Goal: Navigation & Orientation: Find specific page/section

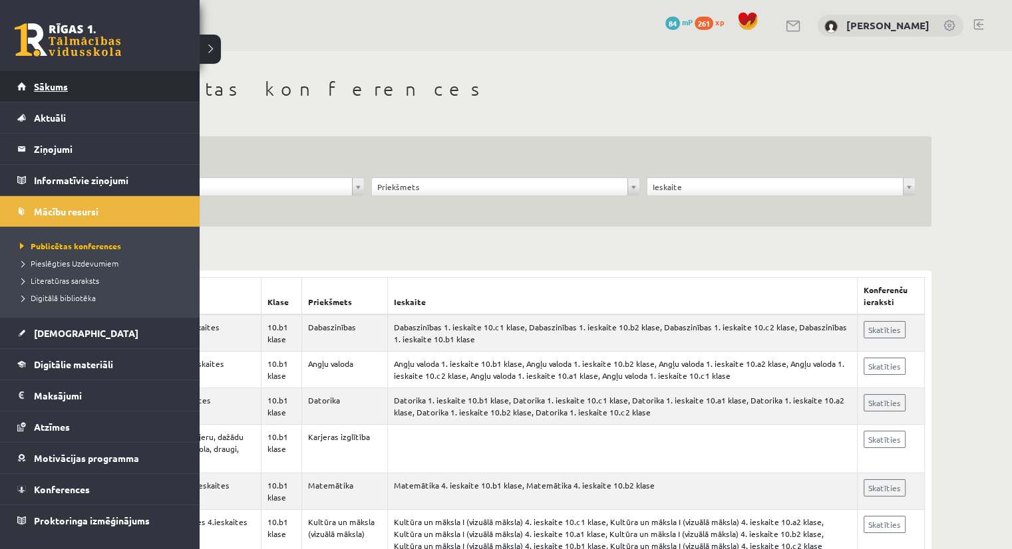
click at [51, 84] on span "Sākums" at bounding box center [51, 86] width 34 height 12
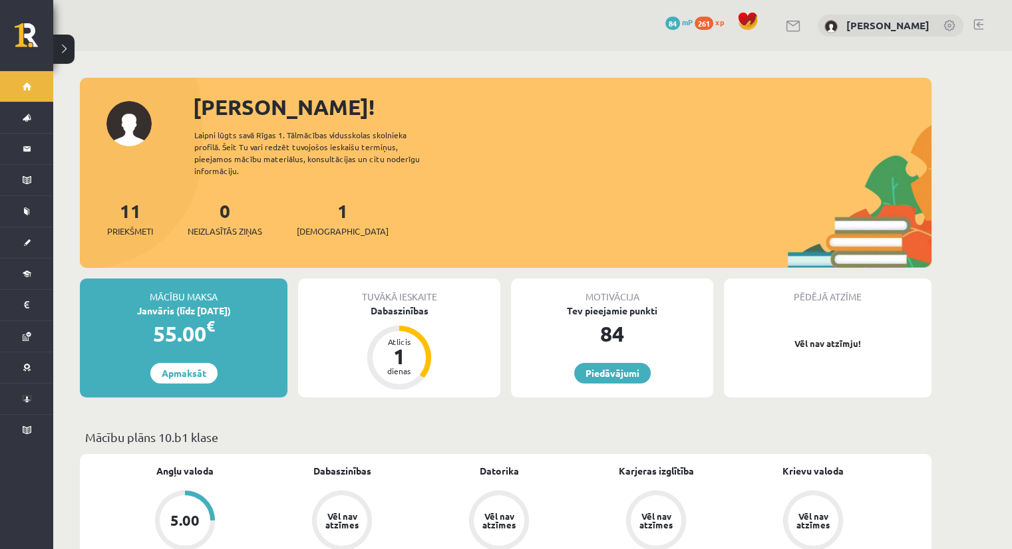
click at [324, 211] on div "1 Ieskaites" at bounding box center [343, 217] width 92 height 41
click at [325, 225] on span "[DEMOGRAPHIC_DATA]" at bounding box center [343, 231] width 92 height 13
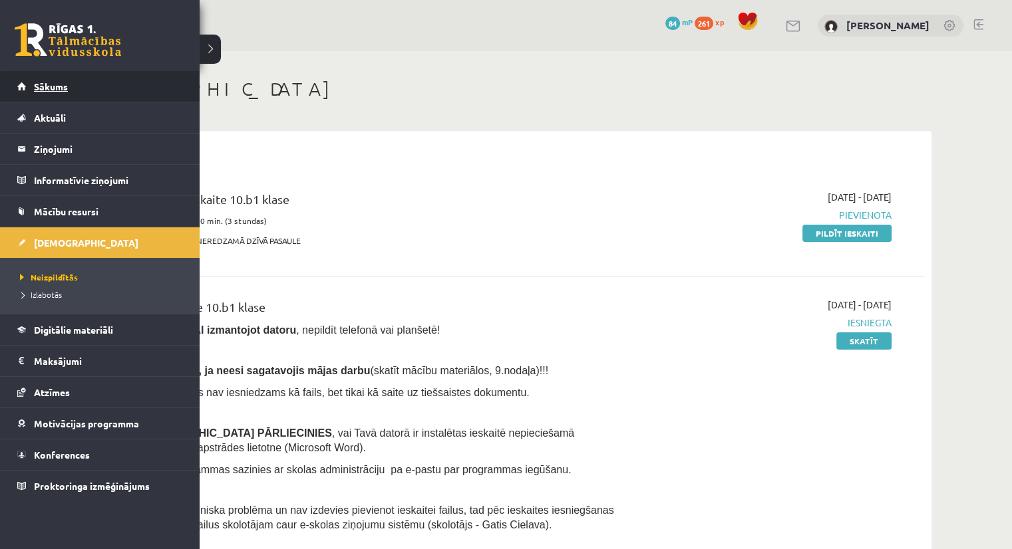
click at [45, 83] on span "Sākums" at bounding box center [51, 86] width 34 height 12
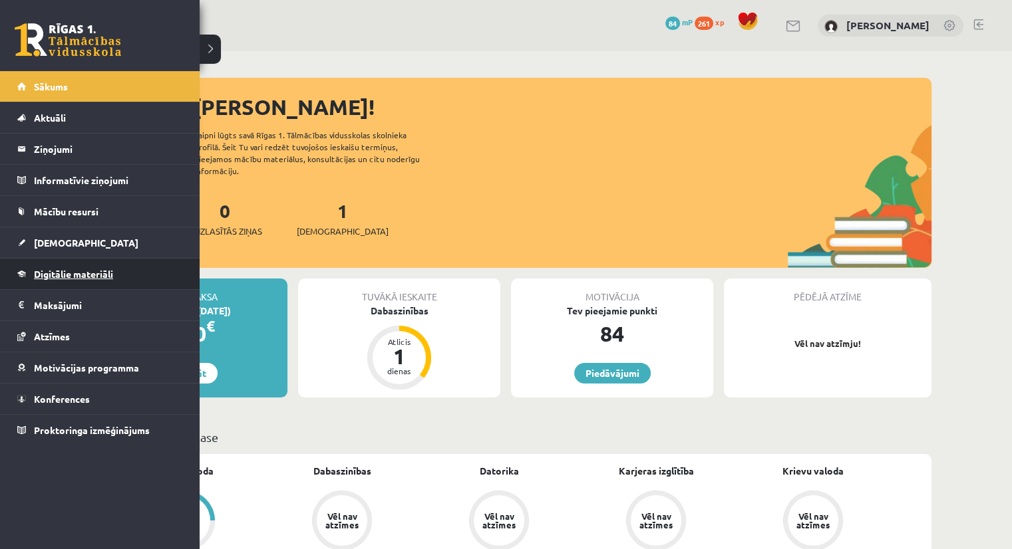
click at [67, 269] on span "Digitālie materiāli" at bounding box center [73, 274] width 79 height 12
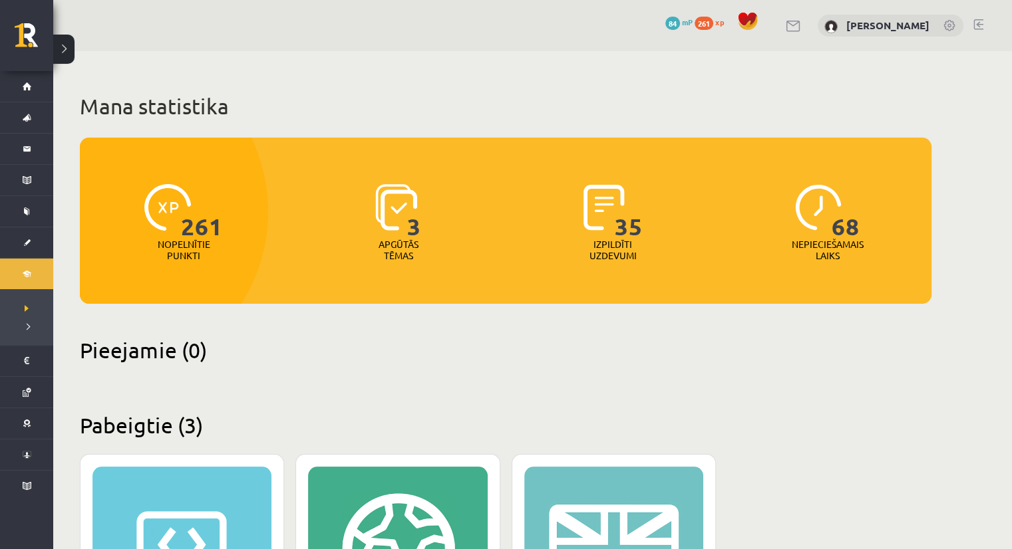
click at [406, 226] on img at bounding box center [396, 207] width 42 height 47
click at [617, 224] on span "35" at bounding box center [629, 211] width 28 height 55
click at [825, 229] on img at bounding box center [818, 207] width 47 height 47
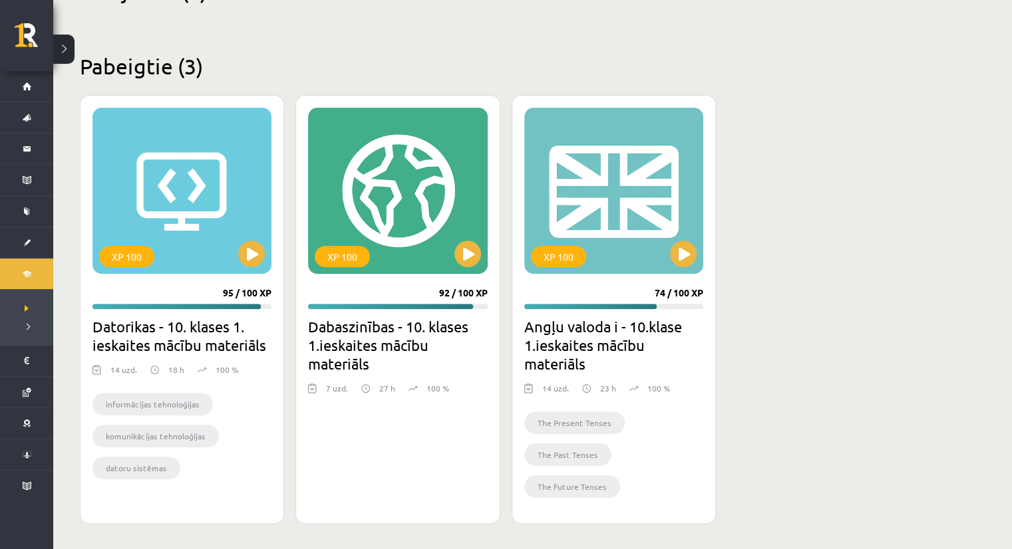
scroll to position [361, 0]
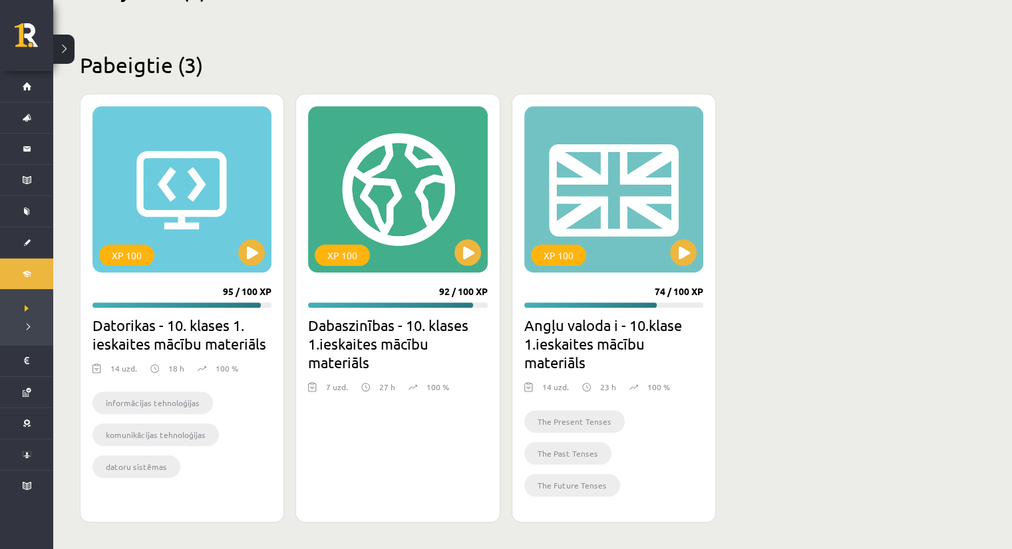
click at [409, 336] on h2 "Dabaszinības - 10. klases 1.ieskaites mācību materiāls" at bounding box center [397, 344] width 179 height 56
click at [466, 247] on button at bounding box center [467, 252] width 27 height 27
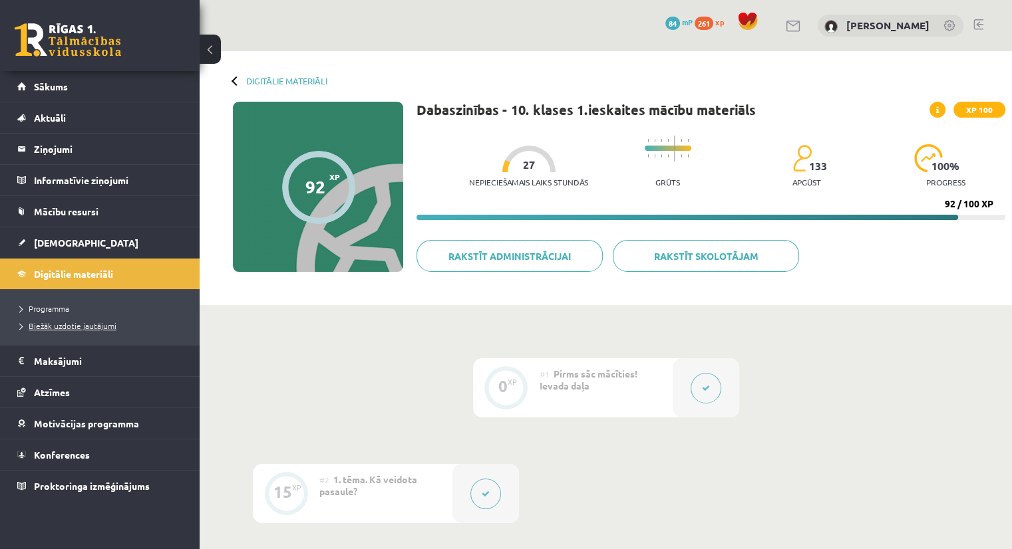
click at [51, 327] on span "Biežāk uzdotie jautājumi" at bounding box center [68, 326] width 96 height 11
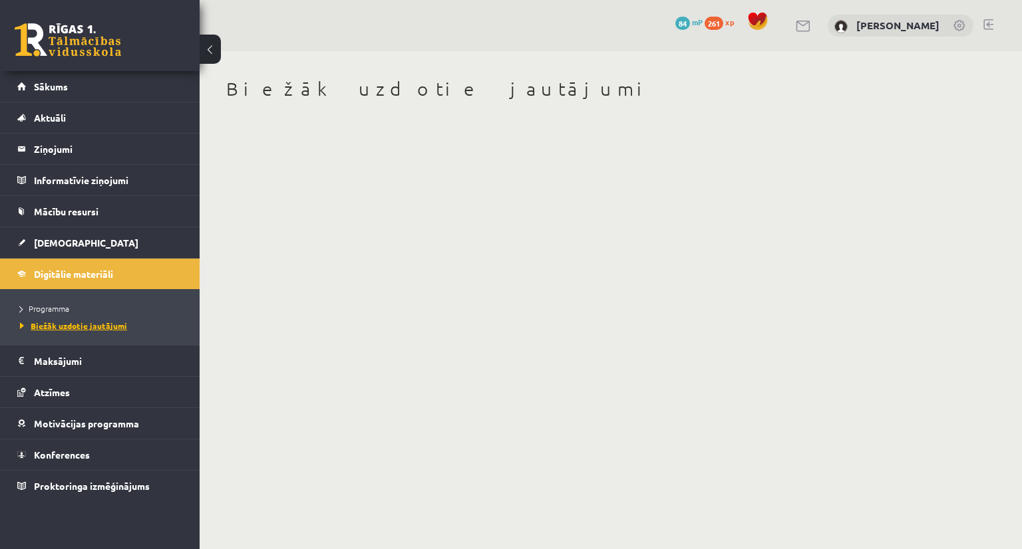
click at [104, 322] on span "Biežāk uzdotie jautājumi" at bounding box center [73, 326] width 107 height 11
click at [61, 309] on span "Programma" at bounding box center [44, 308] width 49 height 11
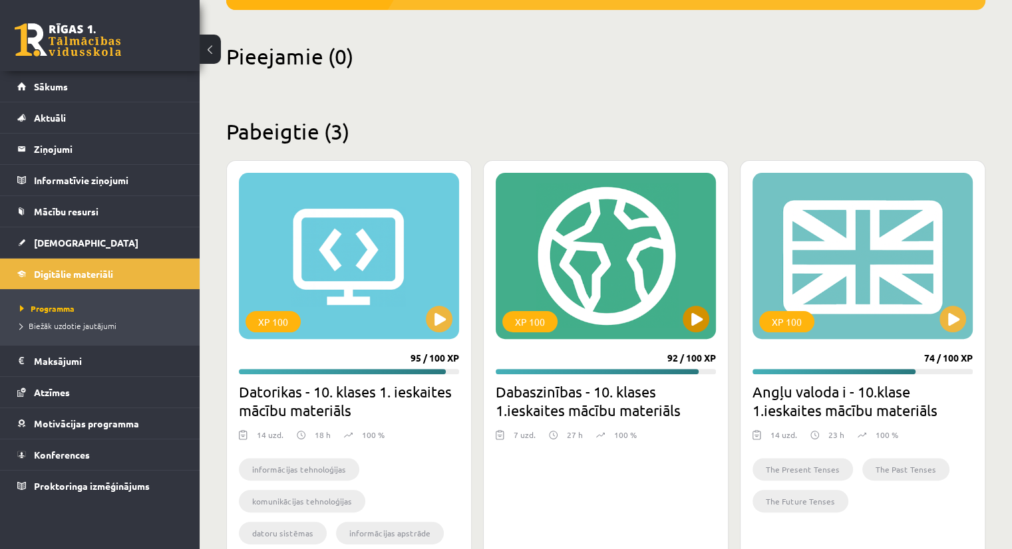
scroll to position [342, 0]
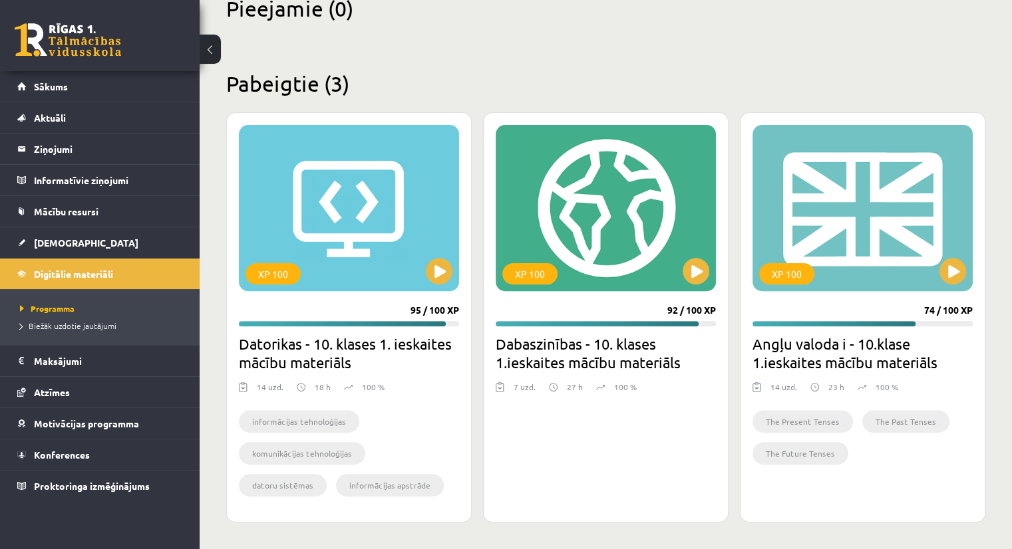
click at [557, 347] on h2 "Dabaszinības - 10. klases 1.ieskaites mācību materiāls" at bounding box center [606, 353] width 220 height 37
click at [61, 89] on span "Sākums" at bounding box center [51, 86] width 34 height 12
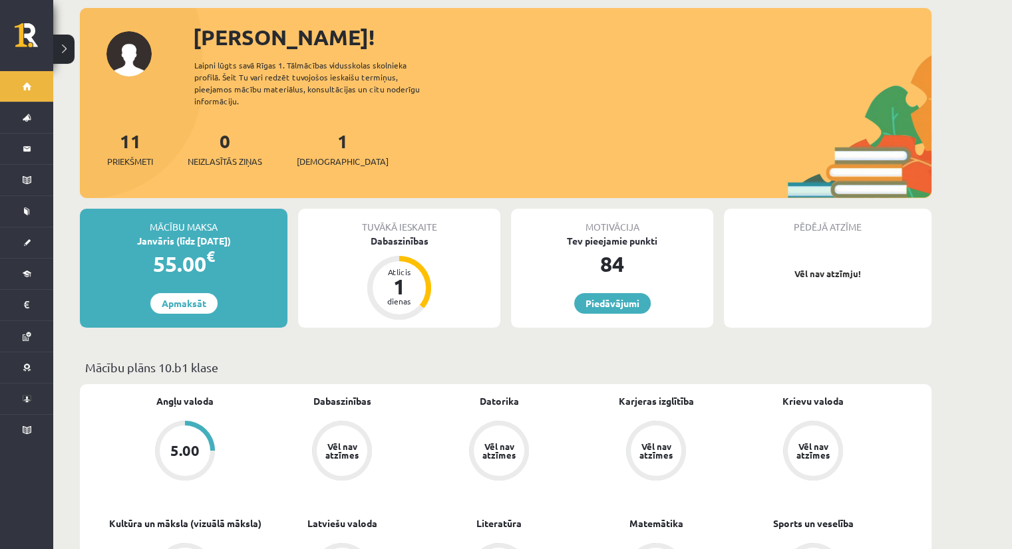
scroll to position [67, 0]
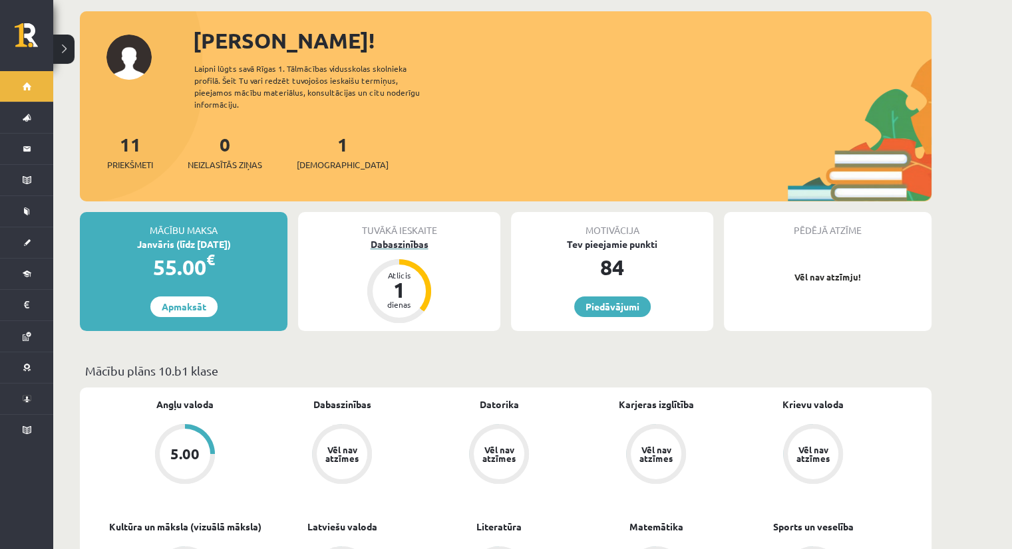
click at [396, 237] on div "Dabaszinības" at bounding box center [399, 244] width 202 height 14
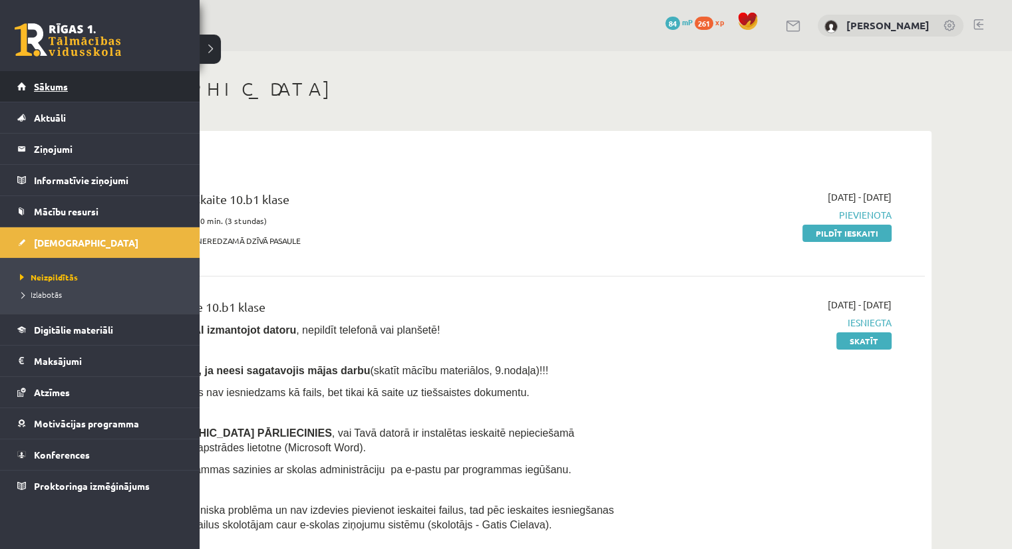
click at [54, 88] on span "Sākums" at bounding box center [51, 86] width 34 height 12
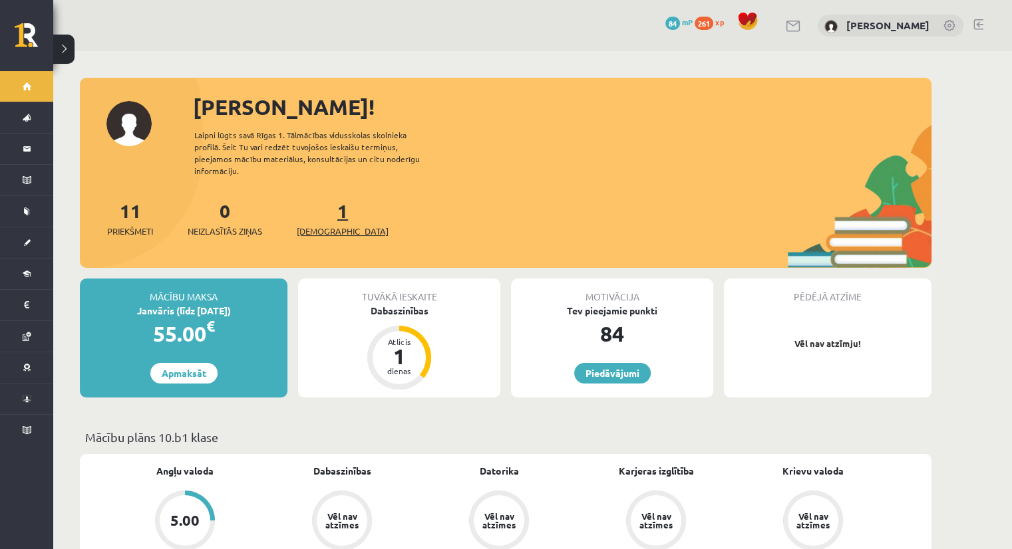
click at [325, 225] on span "[DEMOGRAPHIC_DATA]" at bounding box center [343, 231] width 92 height 13
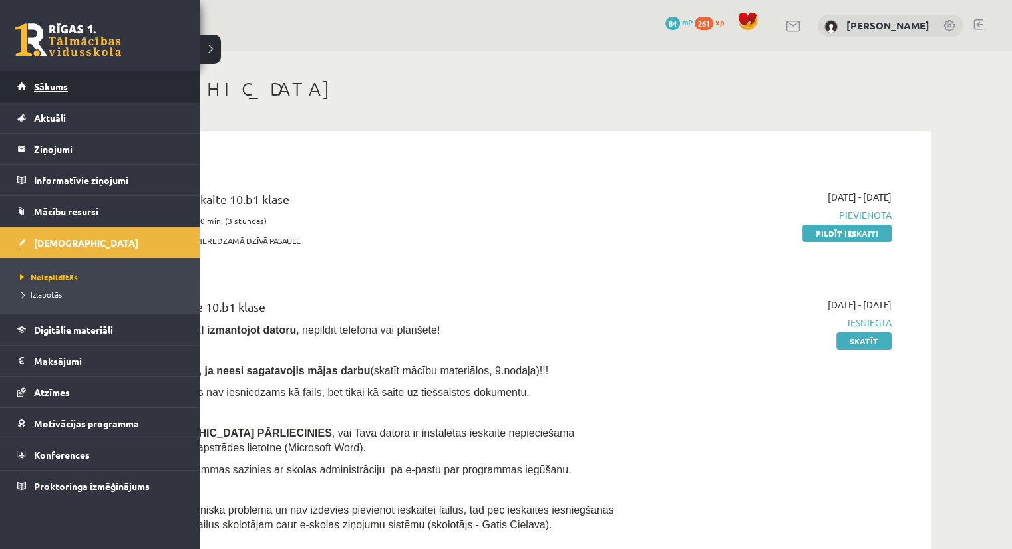
click at [37, 89] on span "Sākums" at bounding box center [51, 86] width 34 height 12
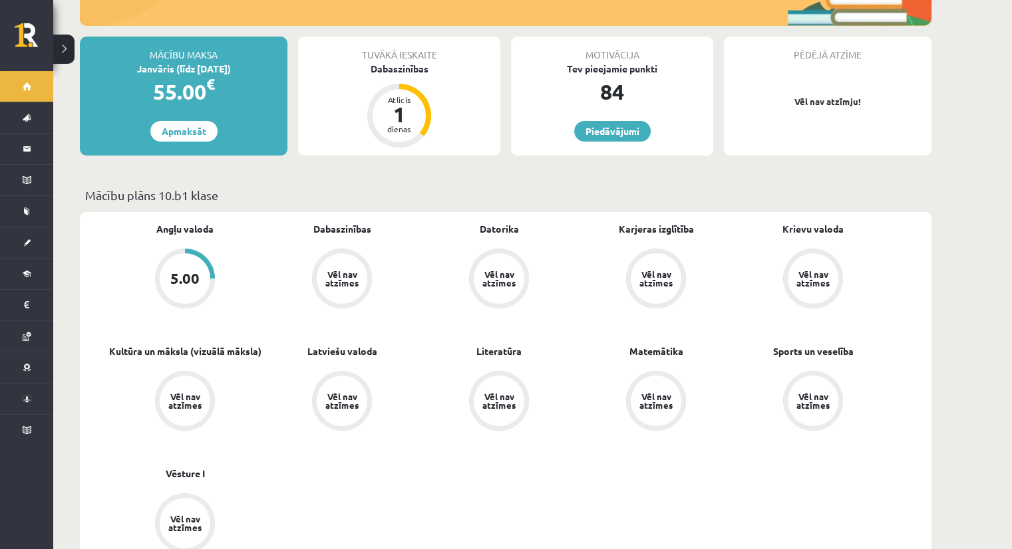
scroll to position [192, 0]
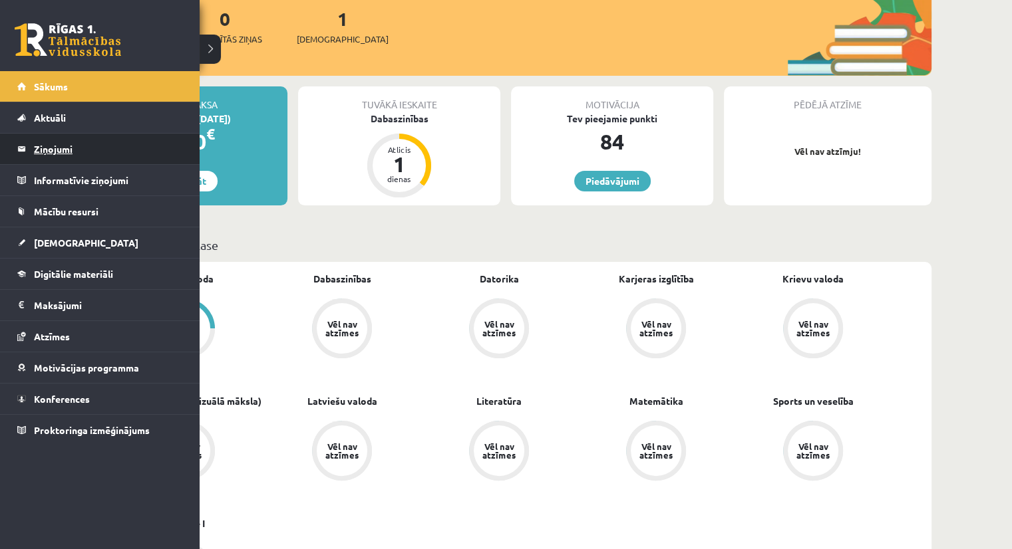
click at [50, 144] on legend "Ziņojumi 0" at bounding box center [108, 149] width 149 height 31
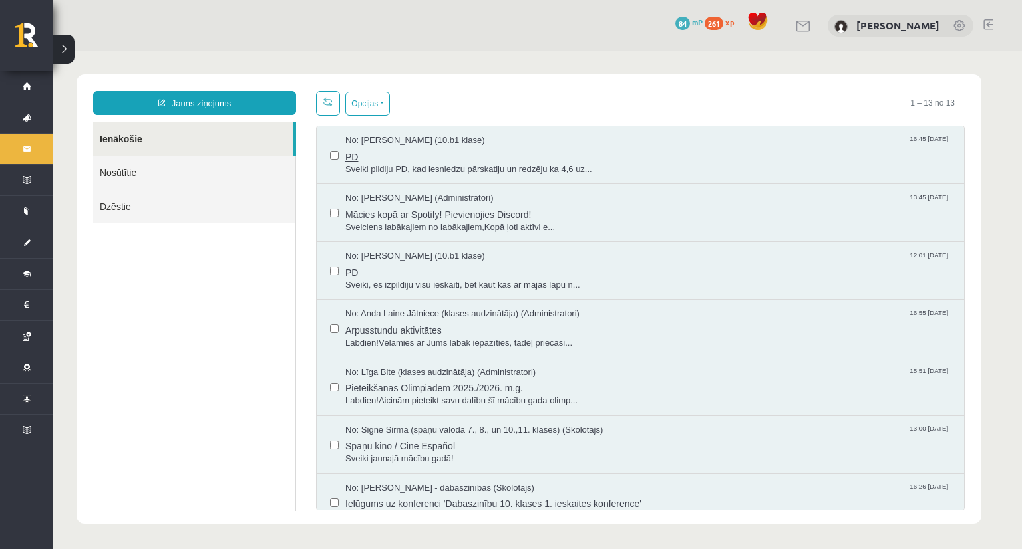
click at [446, 170] on span "Sveiki pildiju PD, kad iesniedzu pārskatiju un redzēju ka 4,6 uz..." at bounding box center [647, 170] width 605 height 13
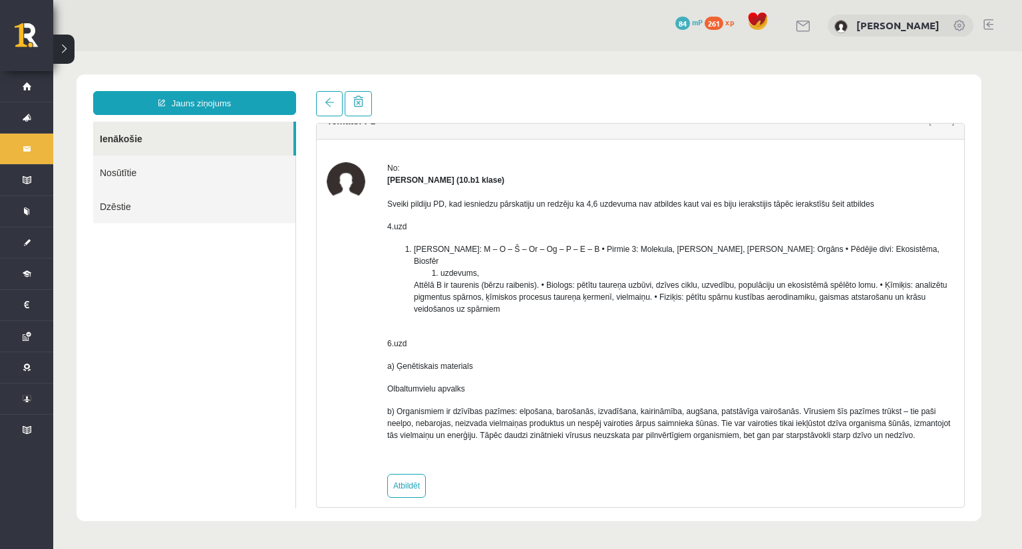
scroll to position [23, 0]
click at [327, 107] on span at bounding box center [329, 102] width 9 height 9
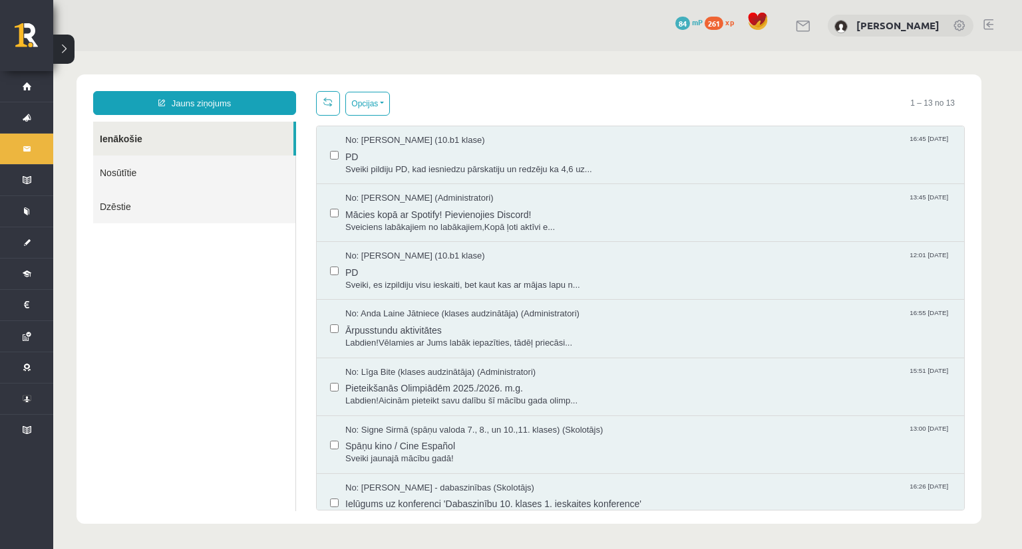
scroll to position [0, 0]
click at [123, 172] on link "Nosūtītie" at bounding box center [194, 173] width 202 height 34
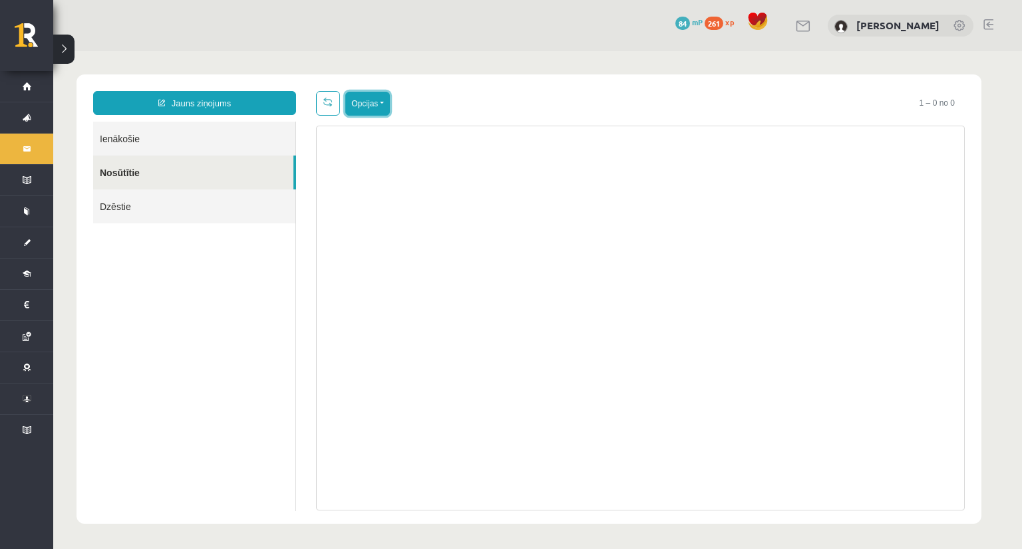
click at [383, 106] on button "Opcijas" at bounding box center [367, 104] width 45 height 24
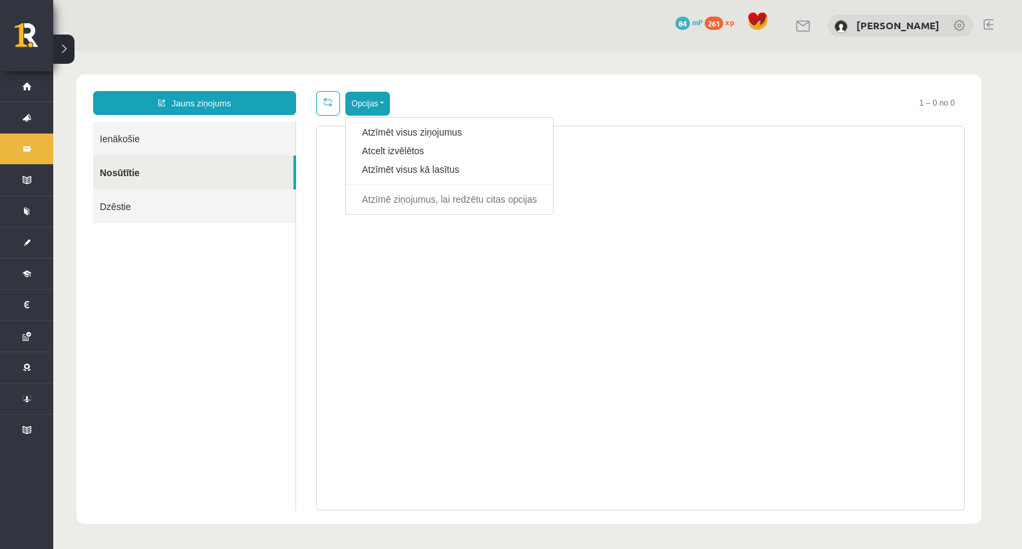
click at [109, 134] on link "Ienākošie" at bounding box center [194, 139] width 202 height 34
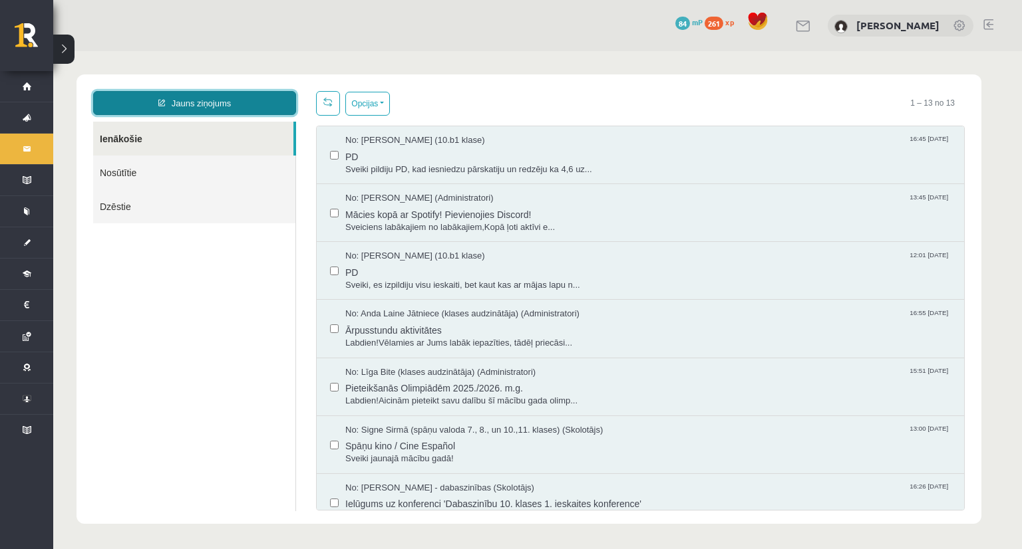
click at [189, 102] on link "Jauns ziņojums" at bounding box center [194, 103] width 203 height 24
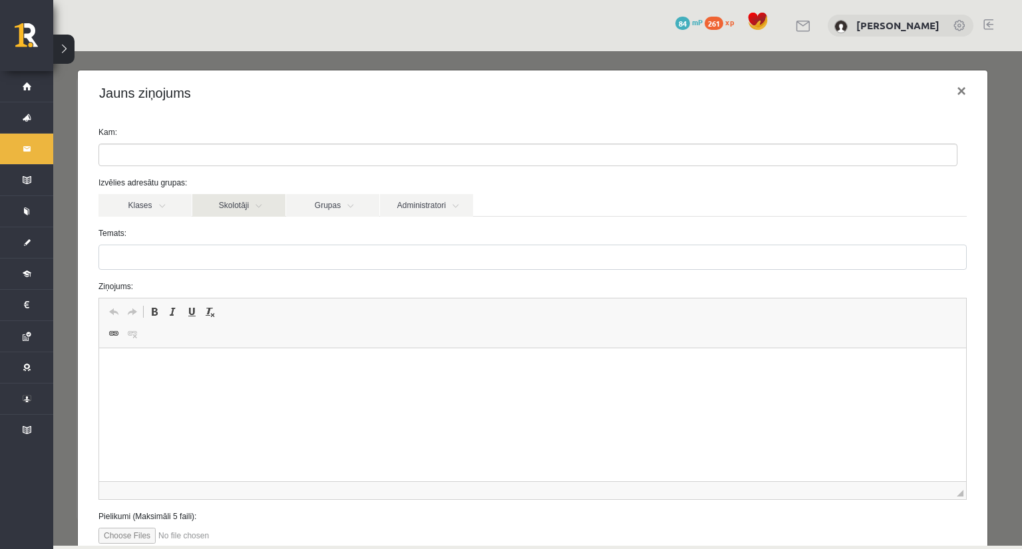
click at [233, 207] on link "Skolotāji" at bounding box center [238, 205] width 93 height 23
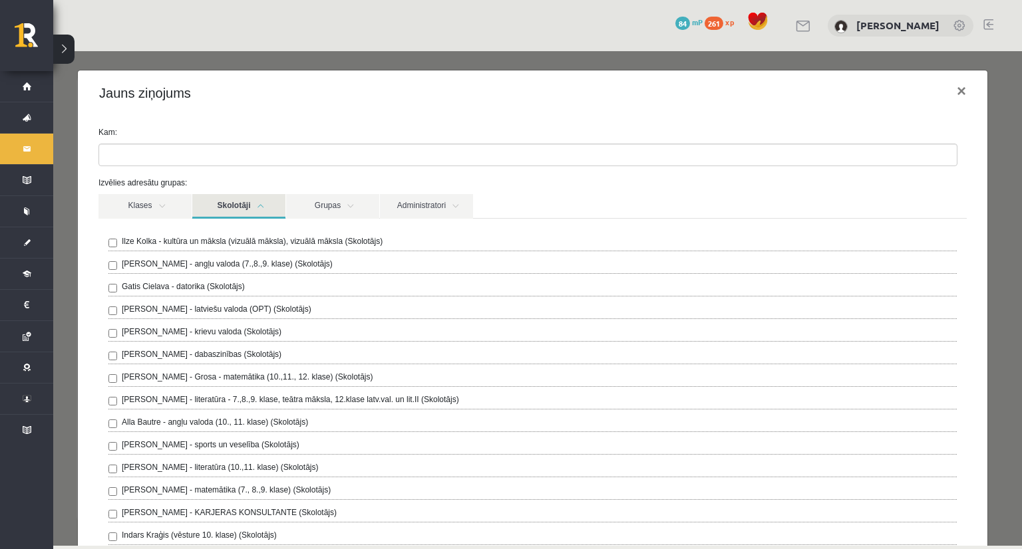
click at [233, 207] on link "Skolotāji" at bounding box center [238, 206] width 93 height 25
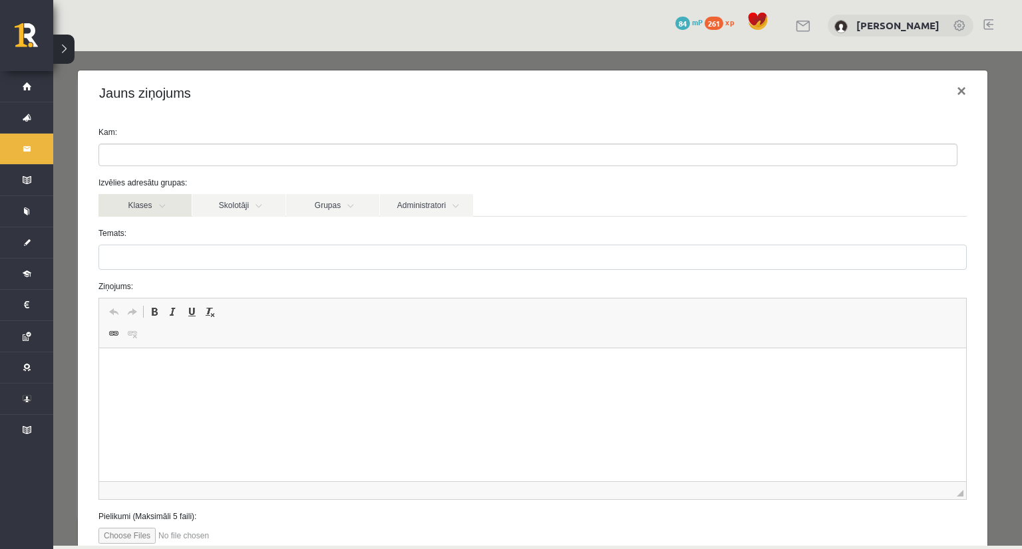
click at [152, 207] on link "Klases" at bounding box center [144, 205] width 93 height 23
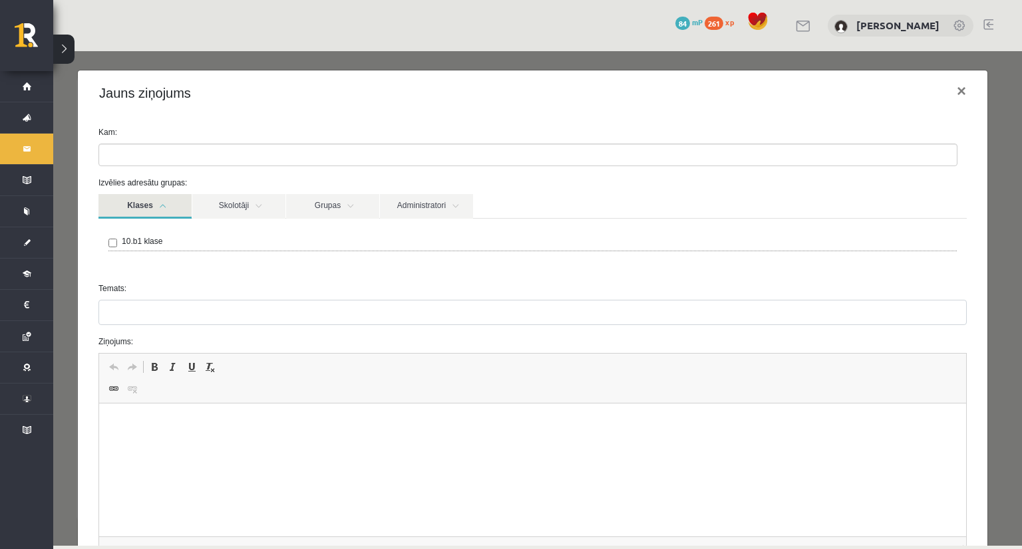
click at [152, 207] on link "Klases" at bounding box center [144, 206] width 93 height 25
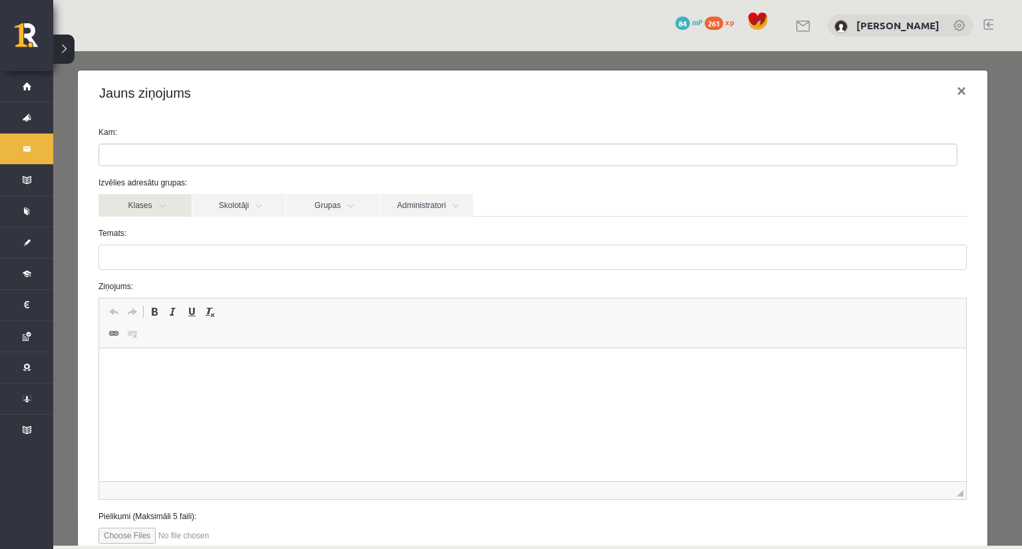
click at [154, 210] on link "Klases" at bounding box center [144, 205] width 93 height 23
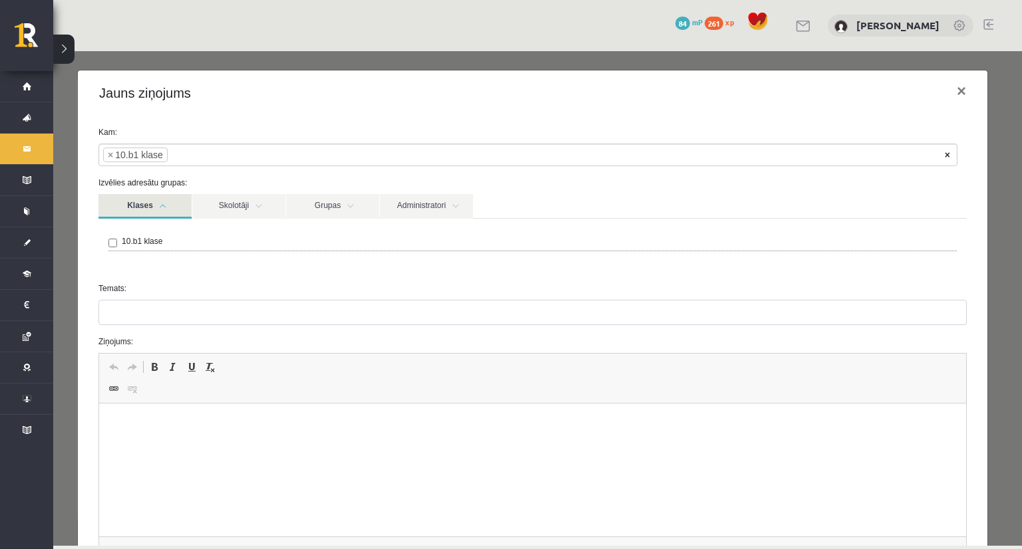
click at [944, 156] on span "×" at bounding box center [946, 154] width 5 height 13
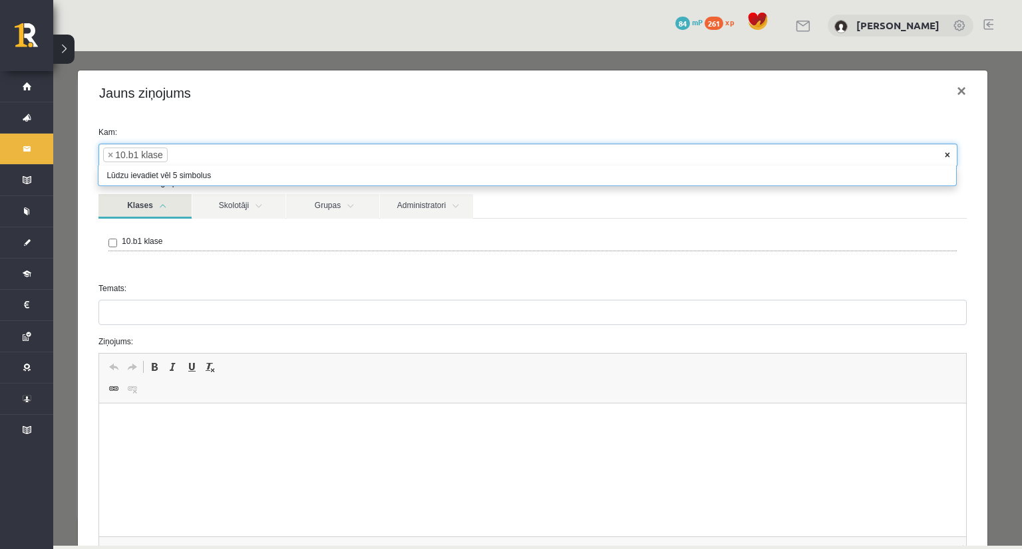
type input "**********"
type input "*"
click at [154, 263] on div "10.b1 klase" at bounding box center [532, 245] width 868 height 53
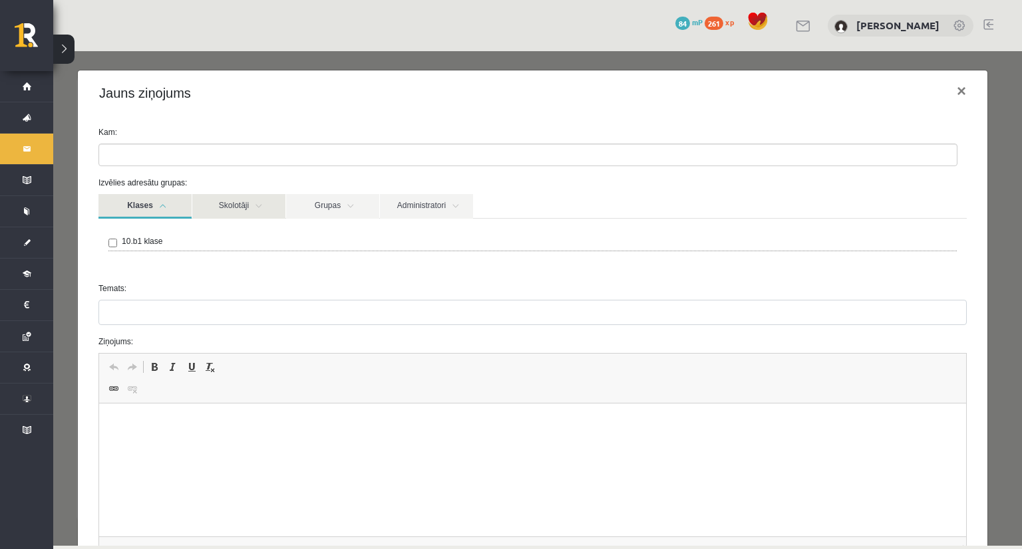
click at [257, 204] on link "Skolotāji" at bounding box center [238, 206] width 93 height 25
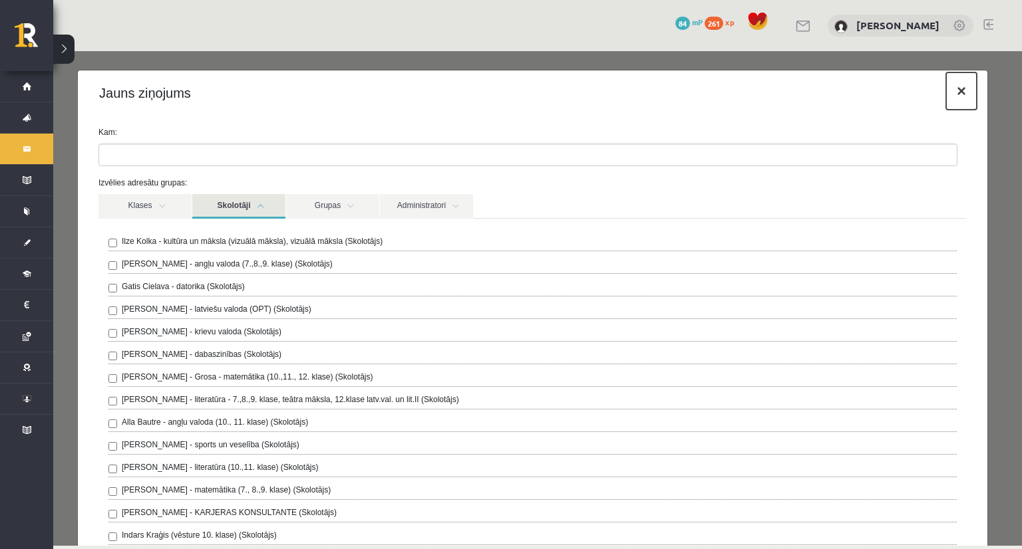
click at [952, 93] on button "×" at bounding box center [961, 91] width 31 height 37
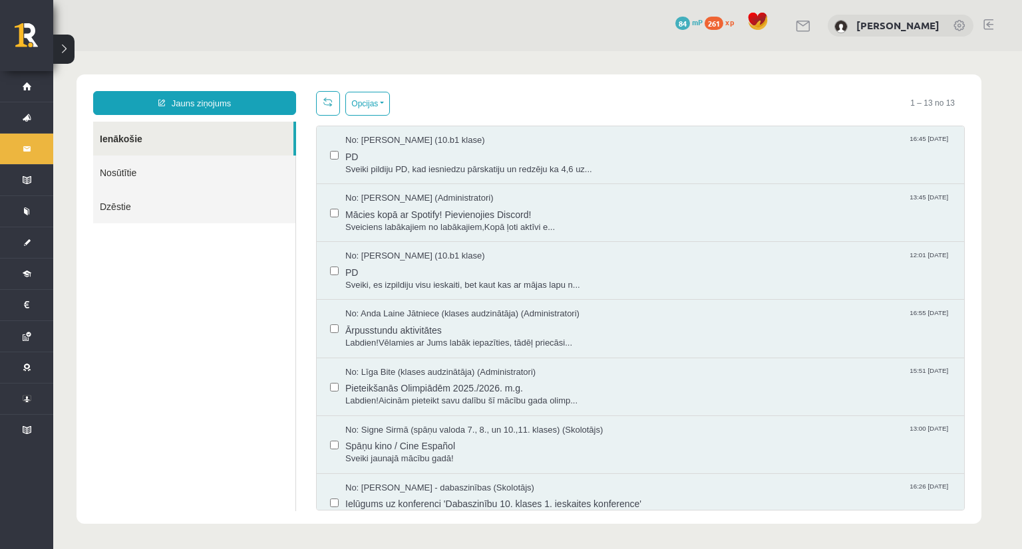
click at [117, 136] on link "Ienākošie" at bounding box center [193, 139] width 200 height 34
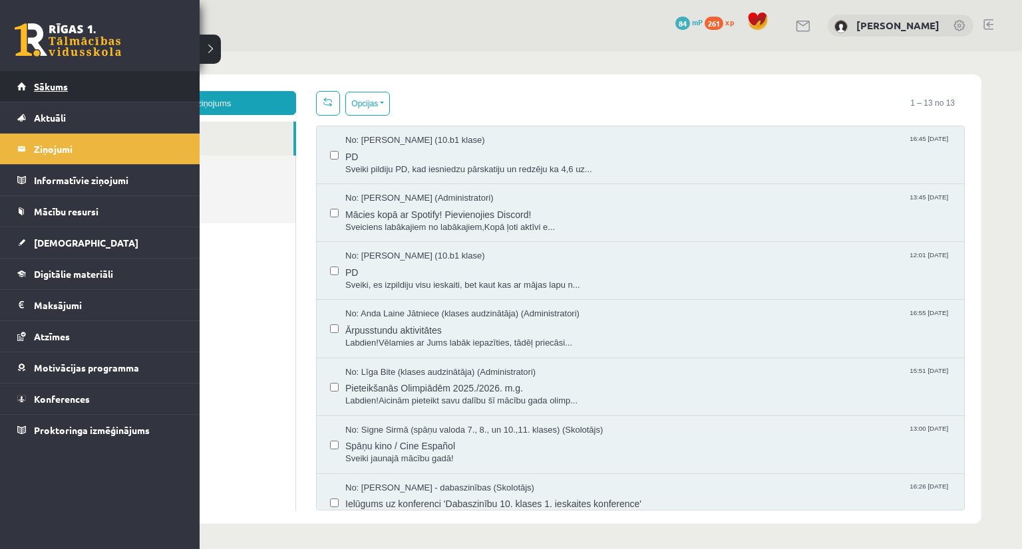
click at [27, 83] on link "Sākums" at bounding box center [100, 86] width 166 height 31
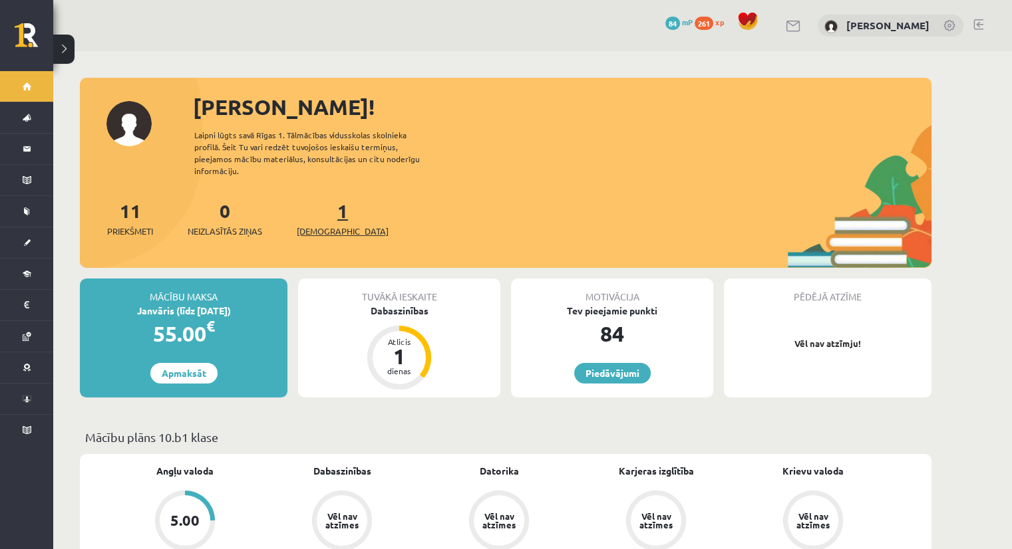
click at [327, 225] on span "[DEMOGRAPHIC_DATA]" at bounding box center [343, 231] width 92 height 13
drag, startPoint x: 0, startPoint y: 0, endPoint x: 341, endPoint y: 218, distance: 404.1
click at [341, 225] on span "[DEMOGRAPHIC_DATA]" at bounding box center [343, 231] width 92 height 13
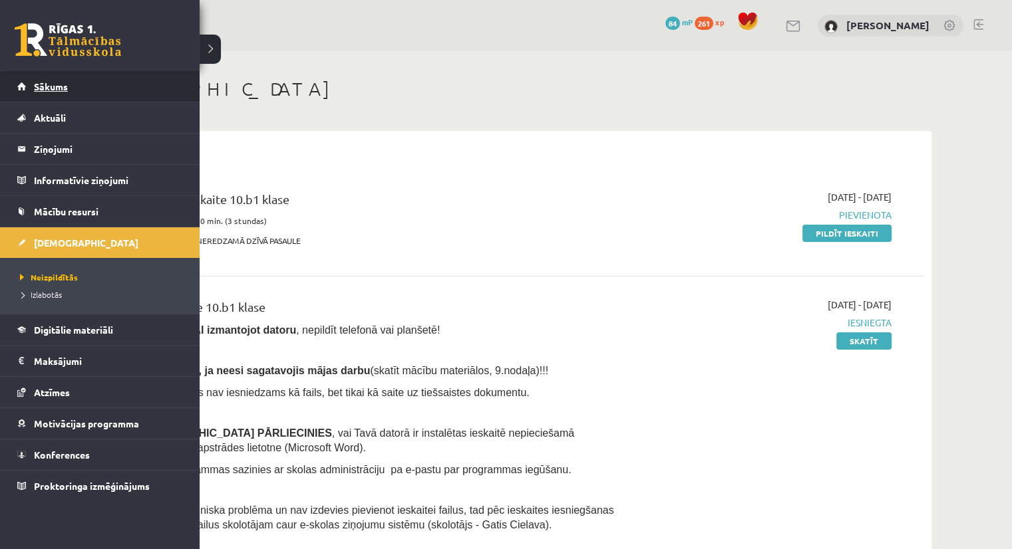
click at [19, 88] on link "Sākums" at bounding box center [100, 86] width 166 height 31
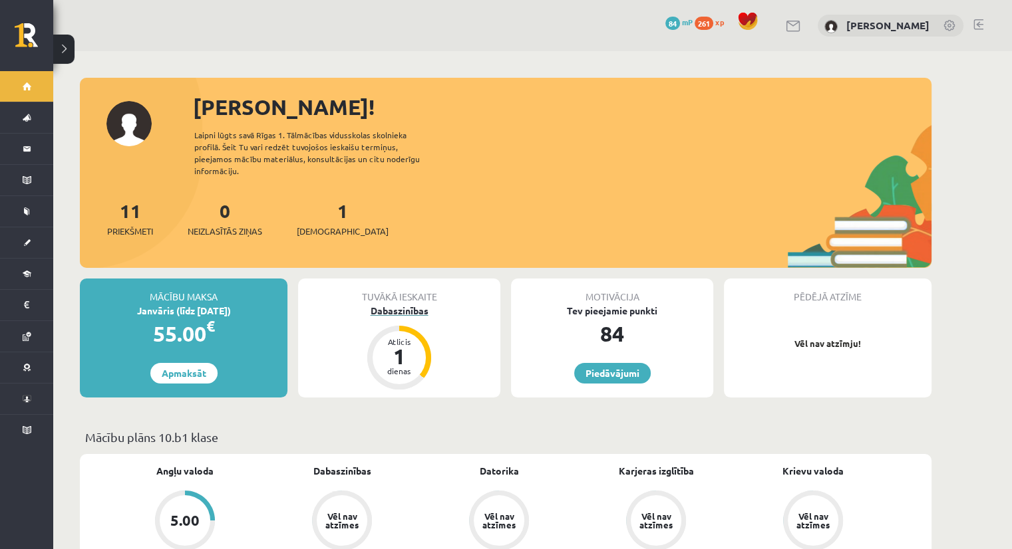
click at [380, 304] on div "Dabaszinības" at bounding box center [399, 311] width 202 height 14
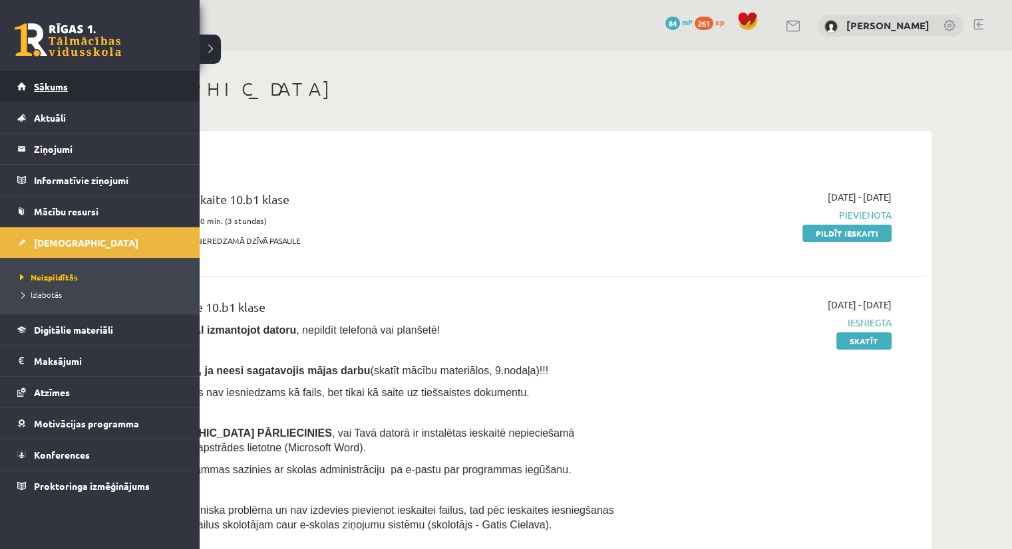
click at [46, 90] on span "Sākums" at bounding box center [51, 86] width 34 height 12
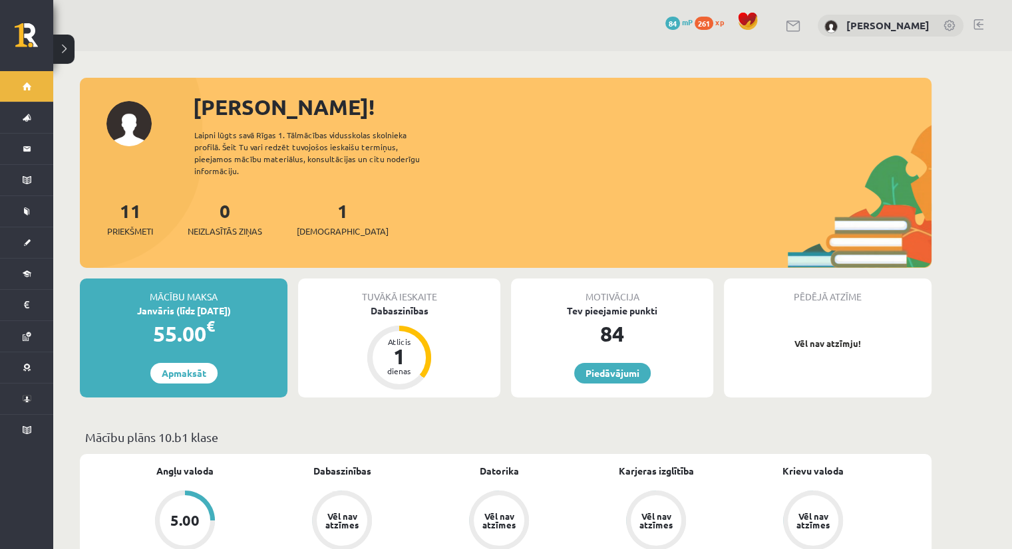
click at [185, 428] on p "Mācību plāns 10.b1 klase" at bounding box center [505, 437] width 841 height 18
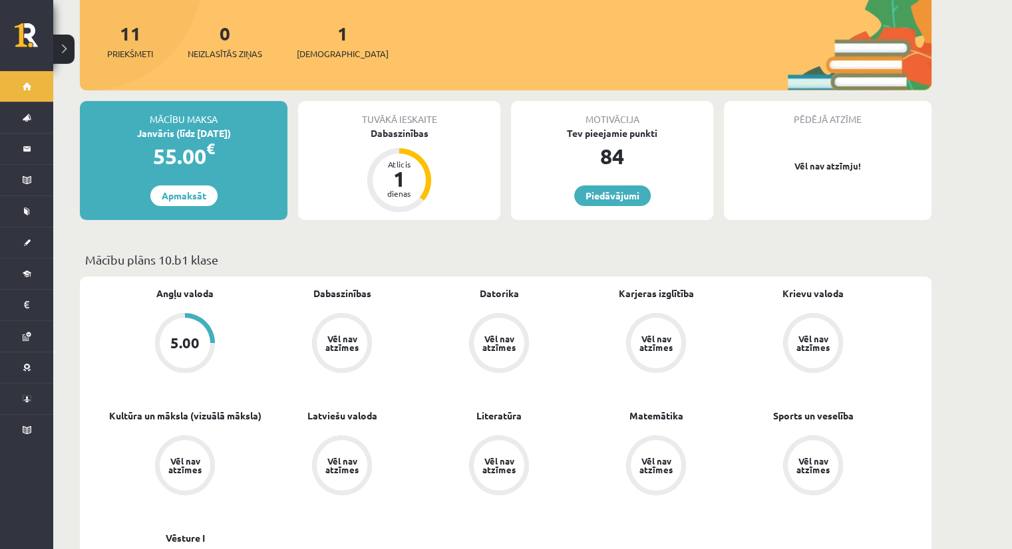
scroll to position [133, 0]
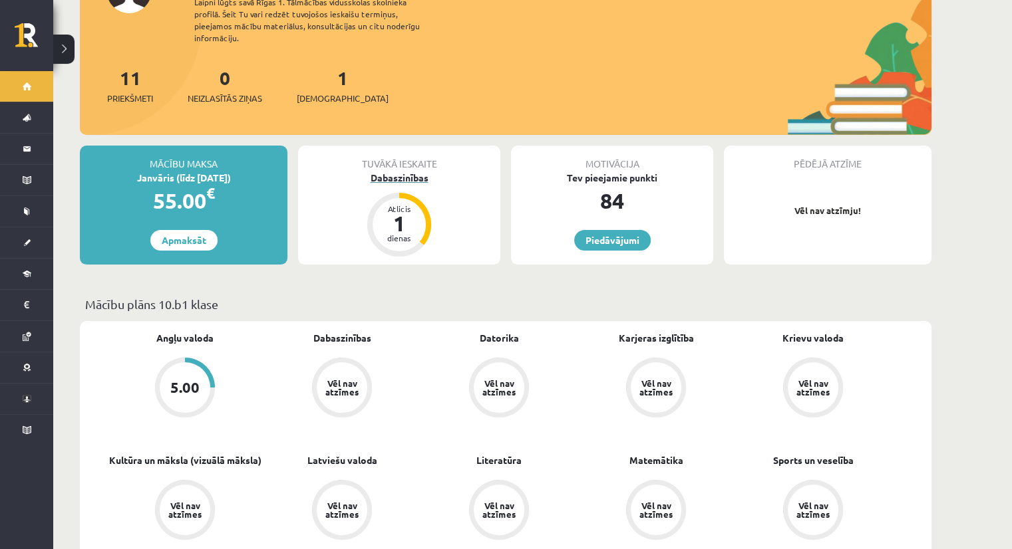
click at [402, 213] on div "1" at bounding box center [399, 223] width 40 height 21
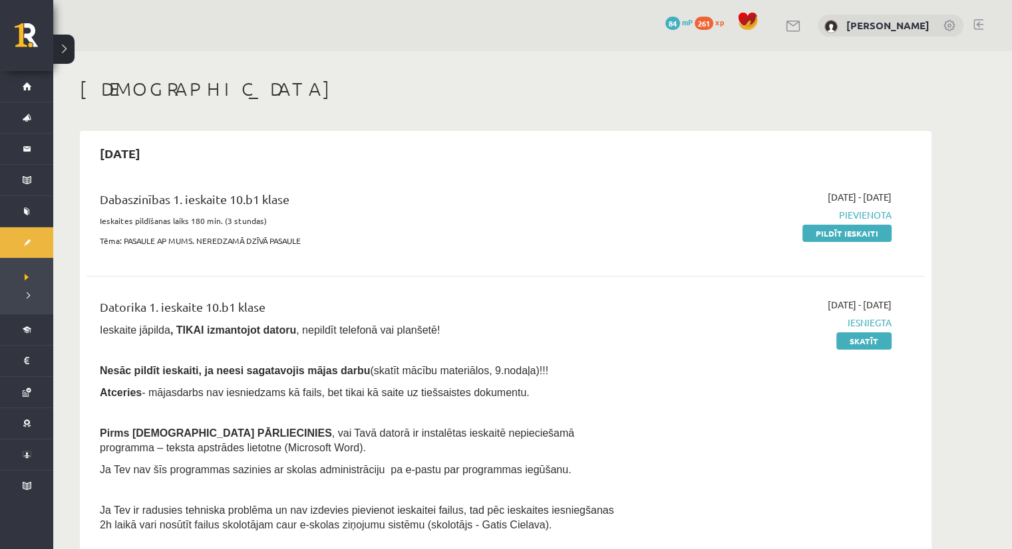
click at [864, 211] on span "Pievienota" at bounding box center [766, 215] width 251 height 14
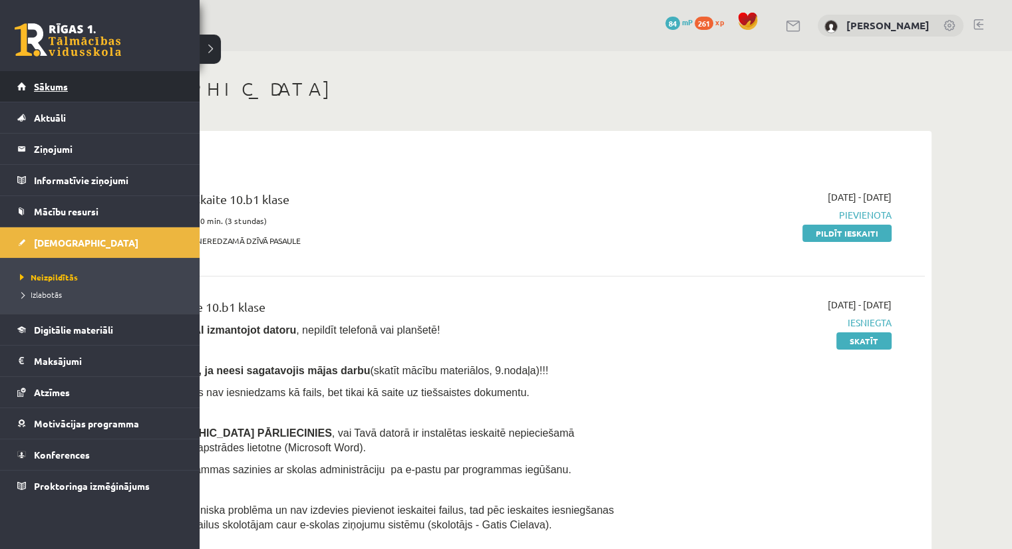
click at [29, 90] on link "Sākums" at bounding box center [100, 86] width 166 height 31
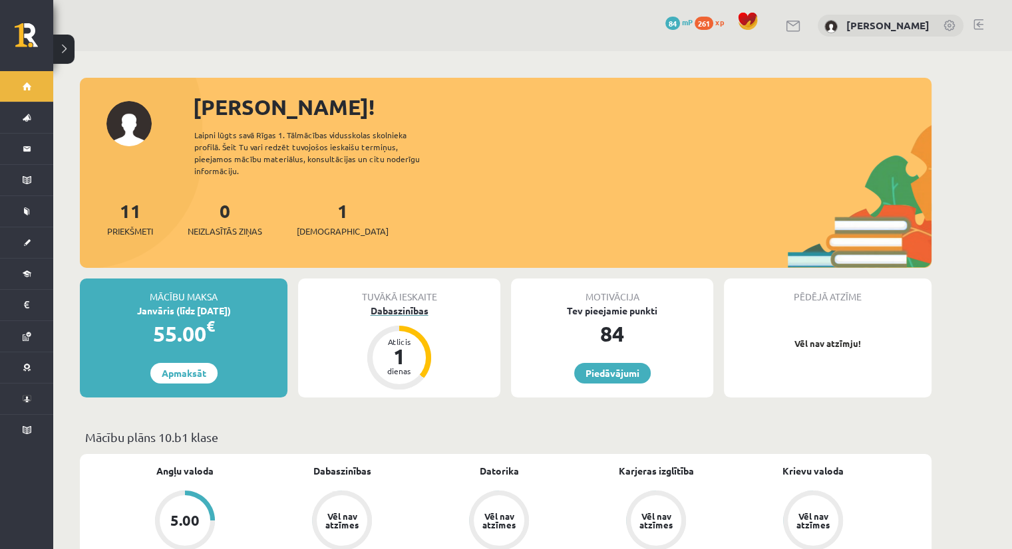
click at [406, 304] on div "Dabaszinības" at bounding box center [399, 311] width 202 height 14
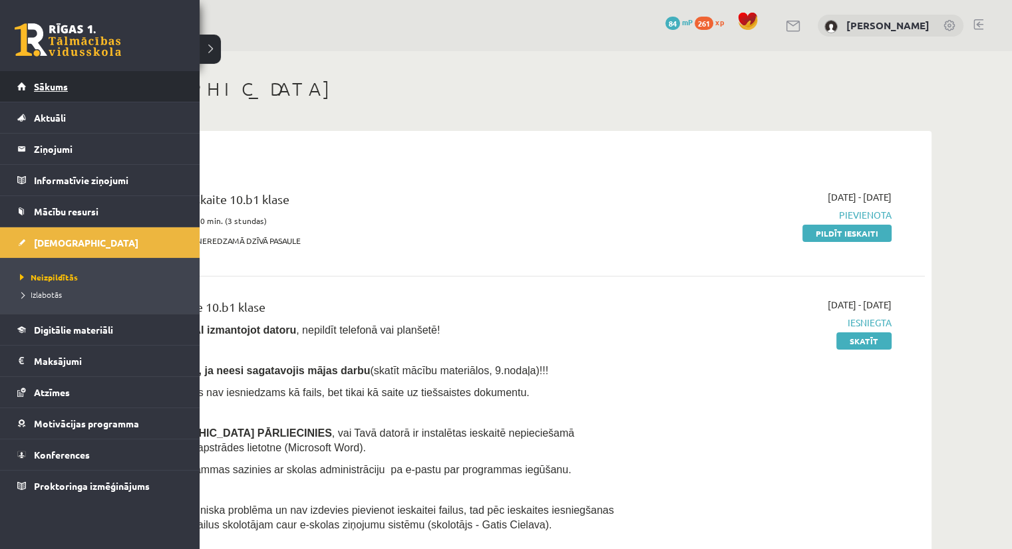
click at [35, 85] on span "Sākums" at bounding box center [51, 86] width 34 height 12
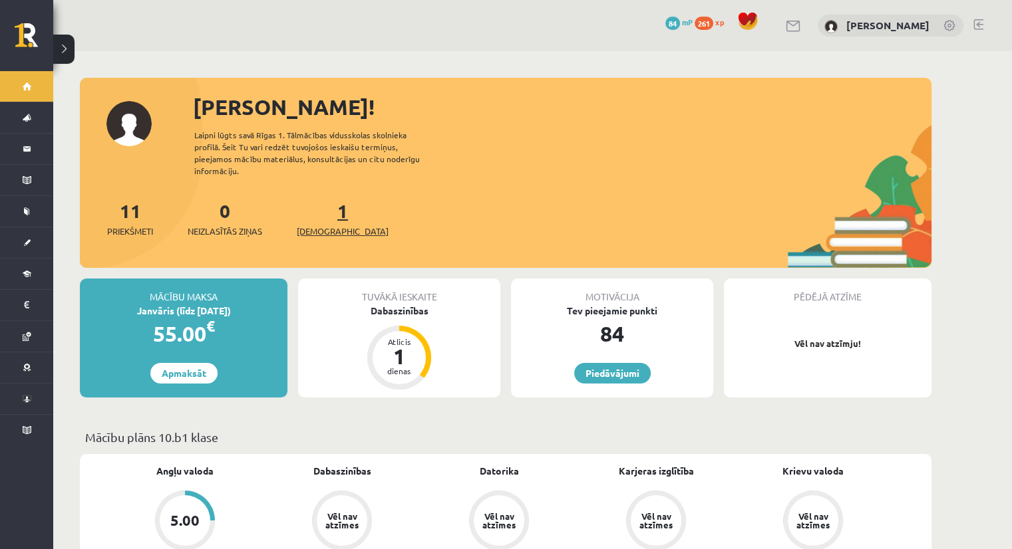
click at [329, 225] on span "[DEMOGRAPHIC_DATA]" at bounding box center [343, 231] width 92 height 13
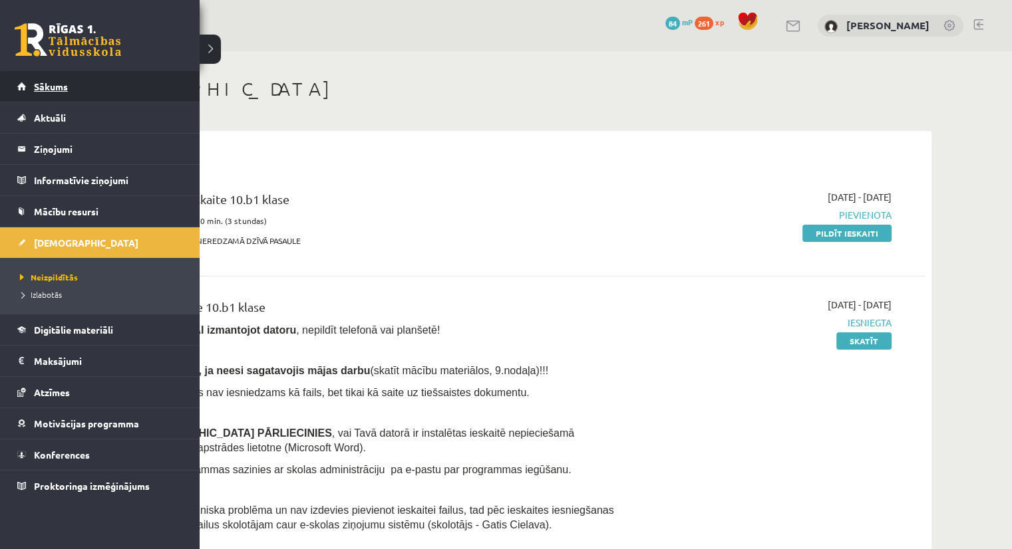
click at [32, 91] on link "Sākums" at bounding box center [100, 86] width 166 height 31
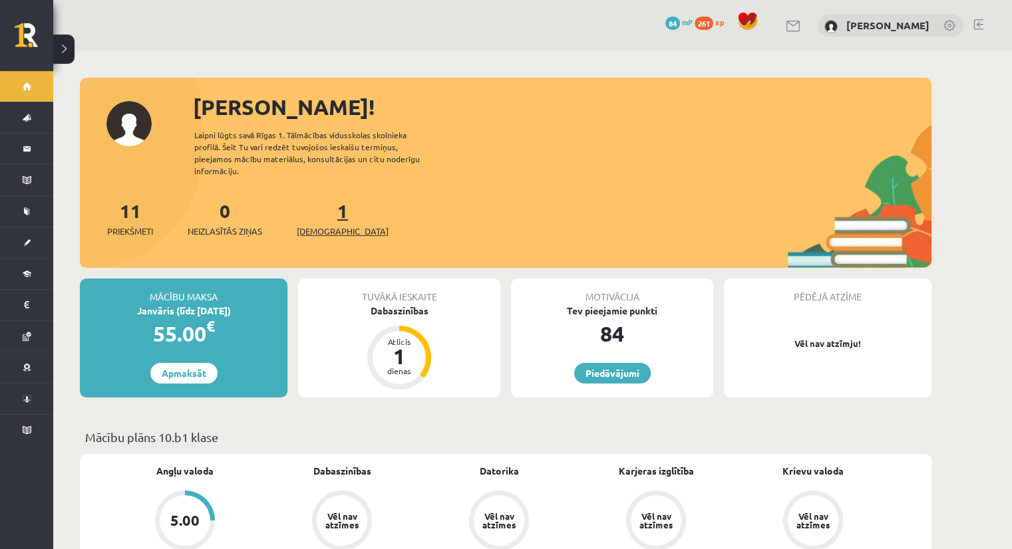
click at [330, 225] on span "[DEMOGRAPHIC_DATA]" at bounding box center [343, 231] width 92 height 13
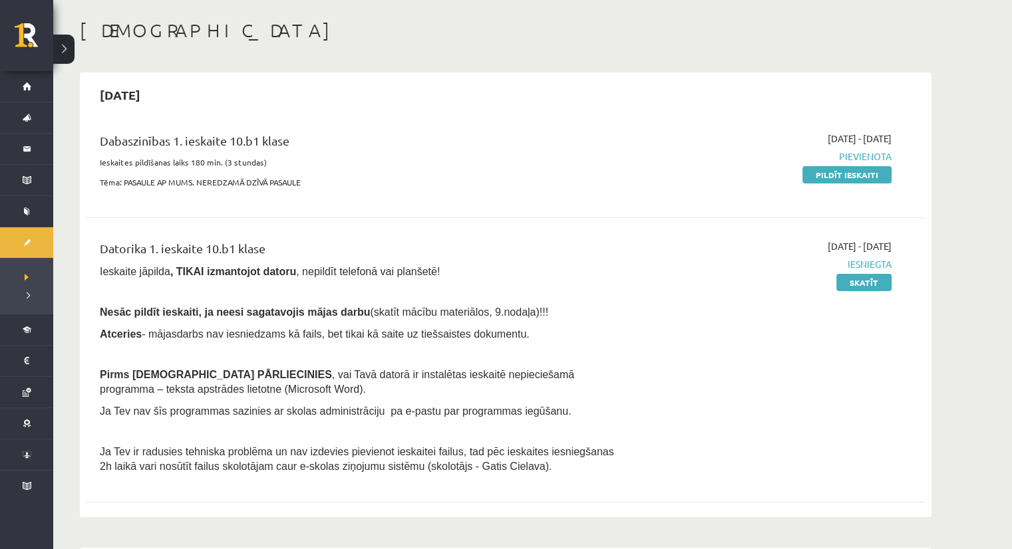
scroll to position [67, 0]
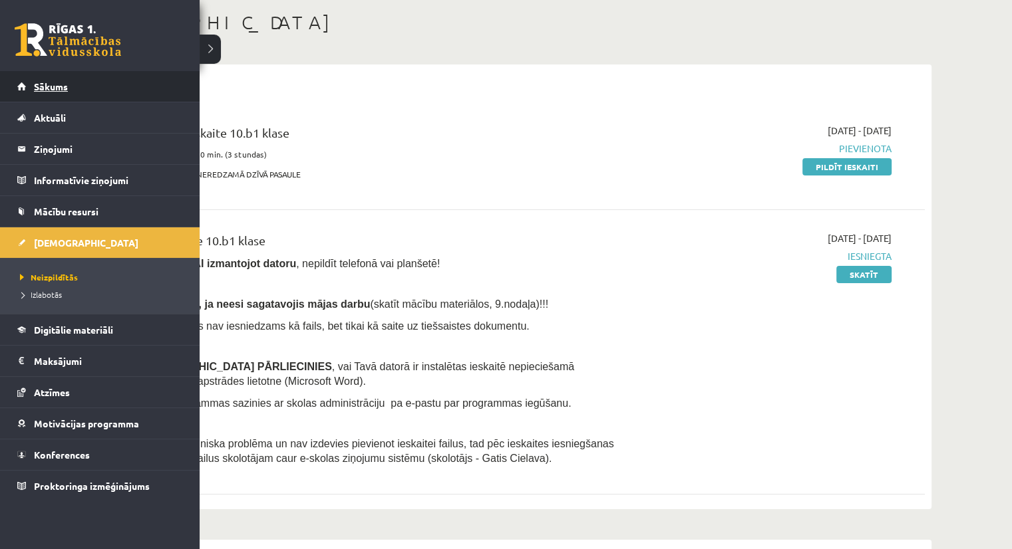
click at [54, 92] on link "Sākums" at bounding box center [100, 86] width 166 height 31
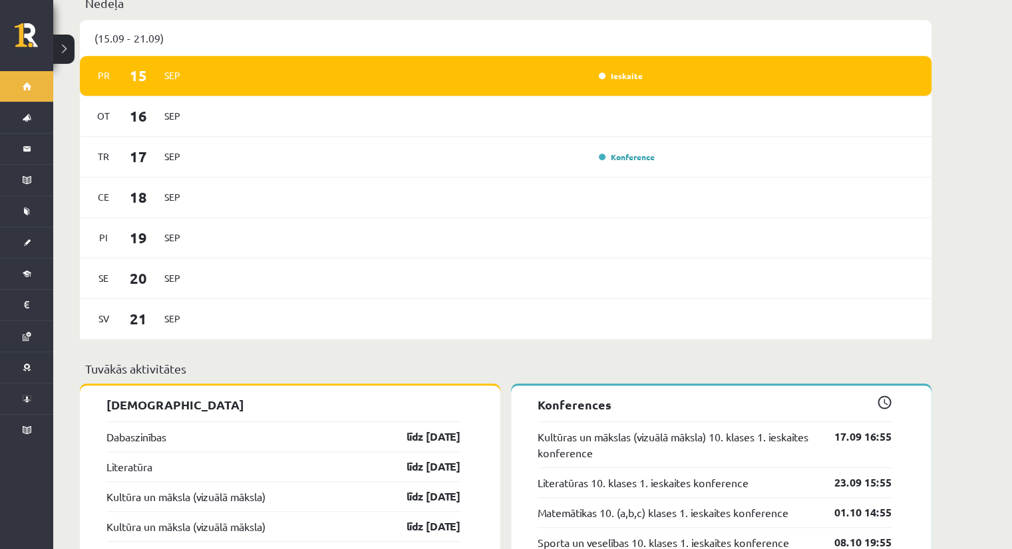
scroll to position [791, 0]
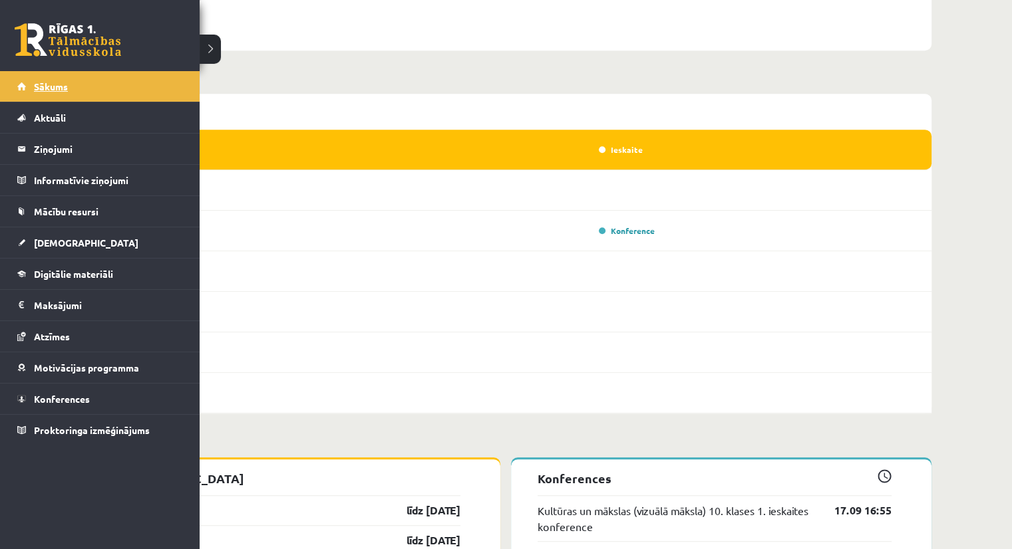
click at [53, 91] on span "Sākums" at bounding box center [51, 86] width 34 height 12
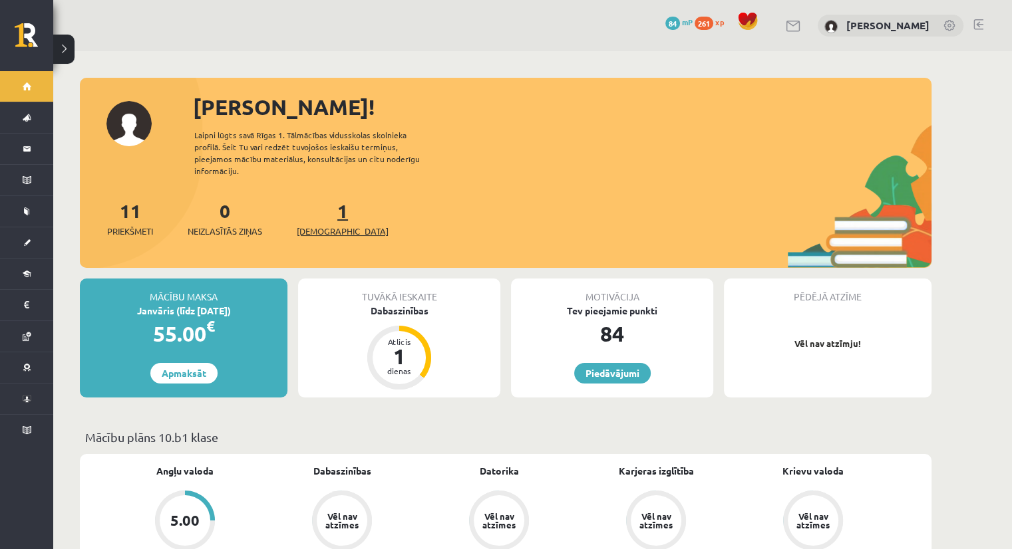
click at [338, 225] on span "[DEMOGRAPHIC_DATA]" at bounding box center [343, 231] width 92 height 13
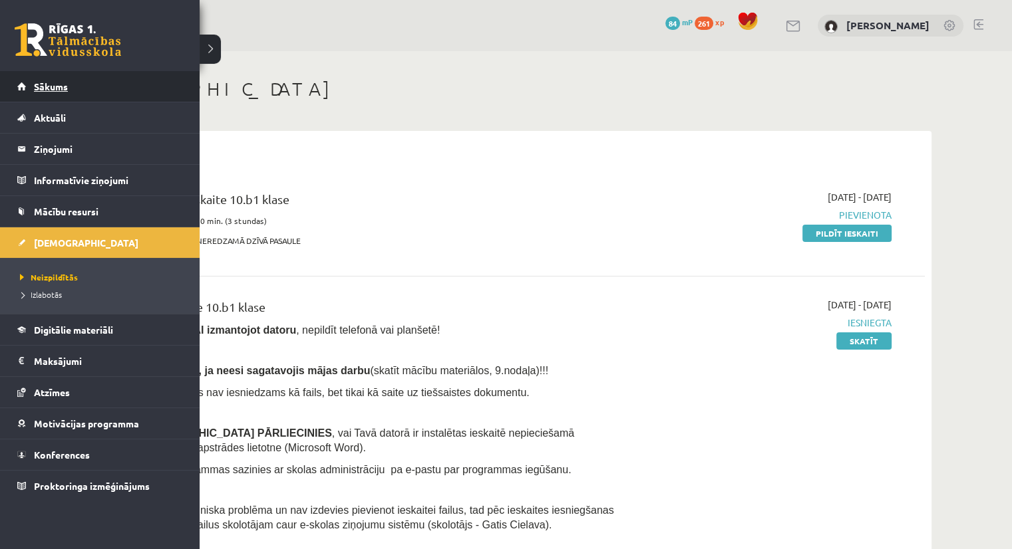
click at [47, 90] on span "Sākums" at bounding box center [51, 86] width 34 height 12
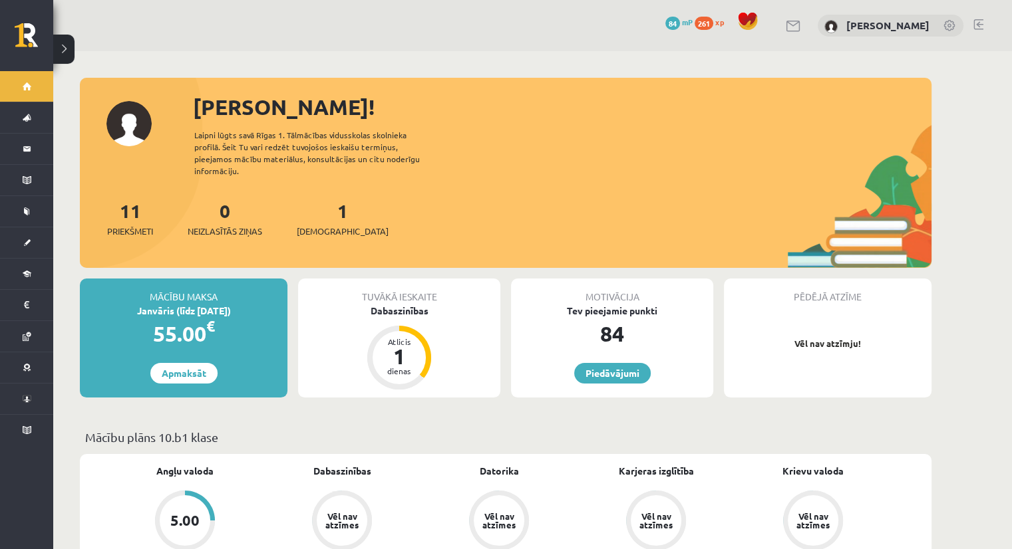
click at [133, 211] on div "11 Priekšmeti" at bounding box center [130, 217] width 46 height 41
click at [132, 204] on link "11 Priekšmeti" at bounding box center [130, 218] width 46 height 39
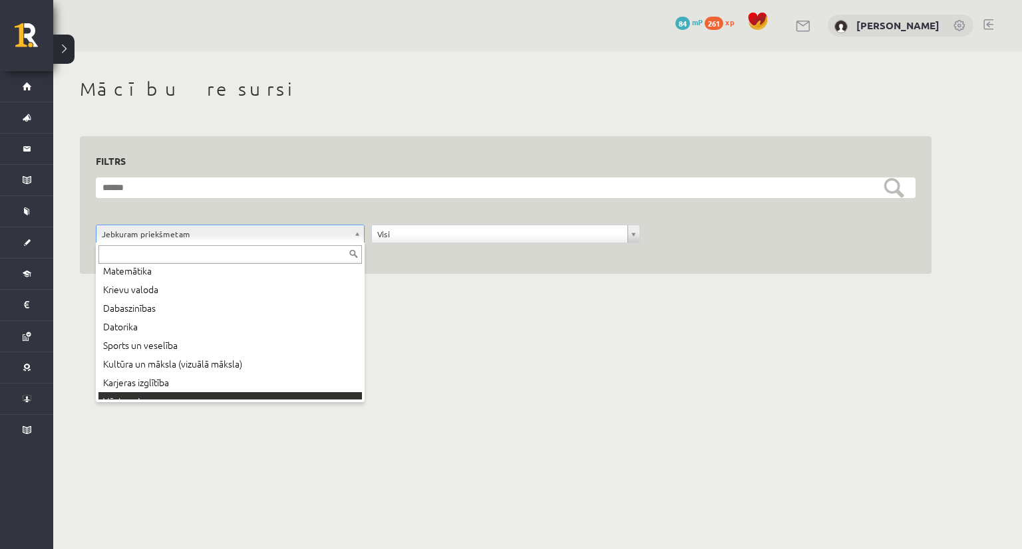
scroll to position [90, 0]
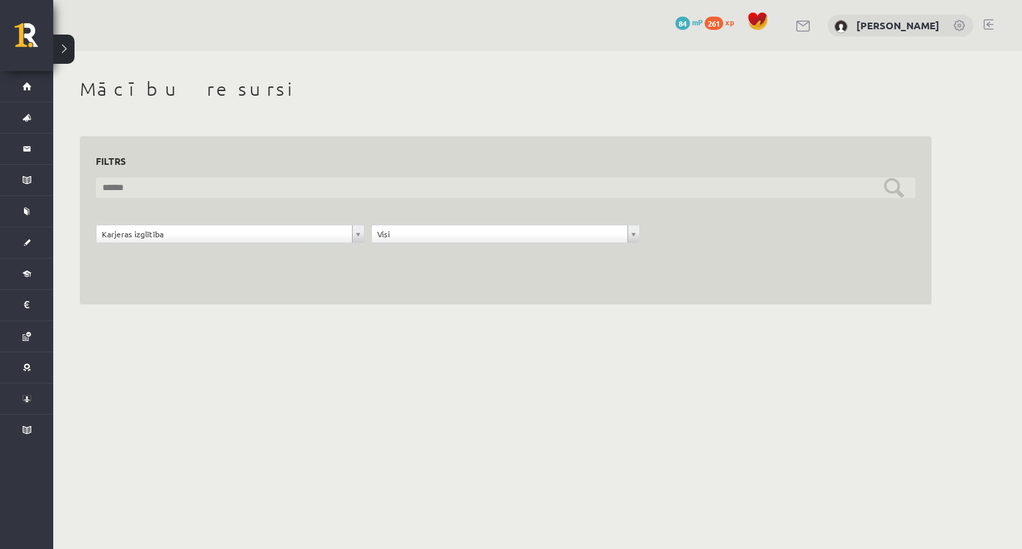
click at [231, 198] on input "text" at bounding box center [505, 188] width 819 height 21
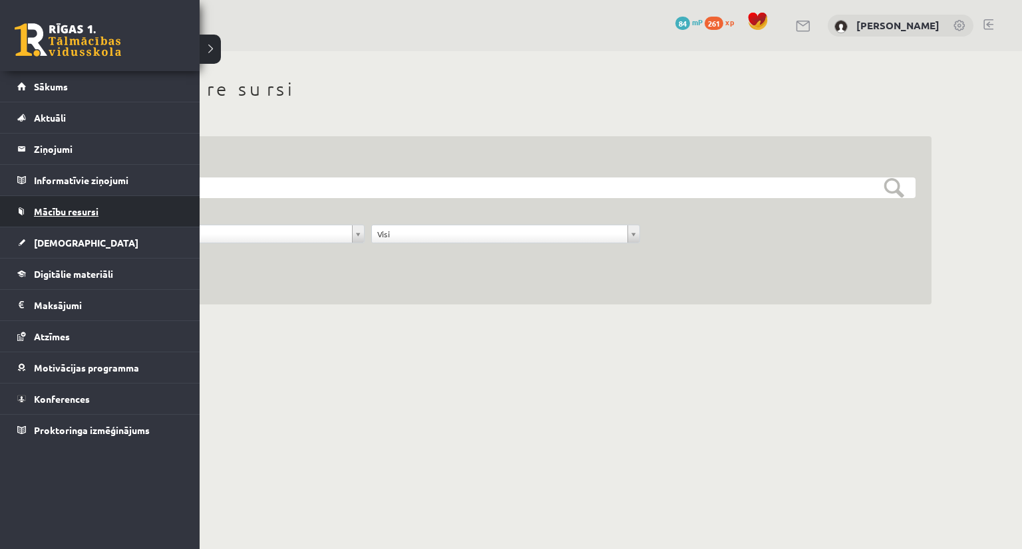
click at [89, 216] on link "Mācību resursi" at bounding box center [100, 211] width 166 height 31
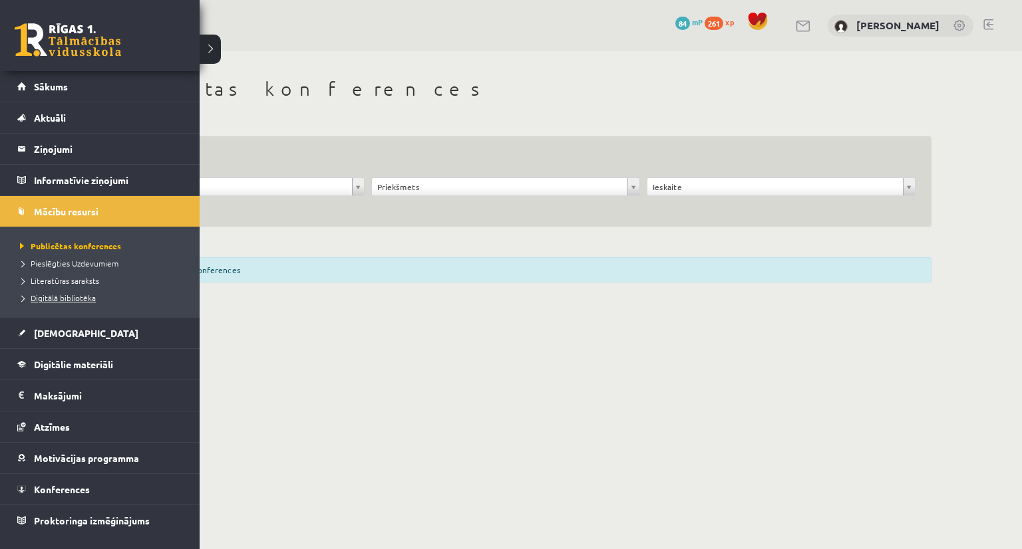
click at [57, 296] on span "Digitālā bibliotēka" at bounding box center [56, 298] width 79 height 11
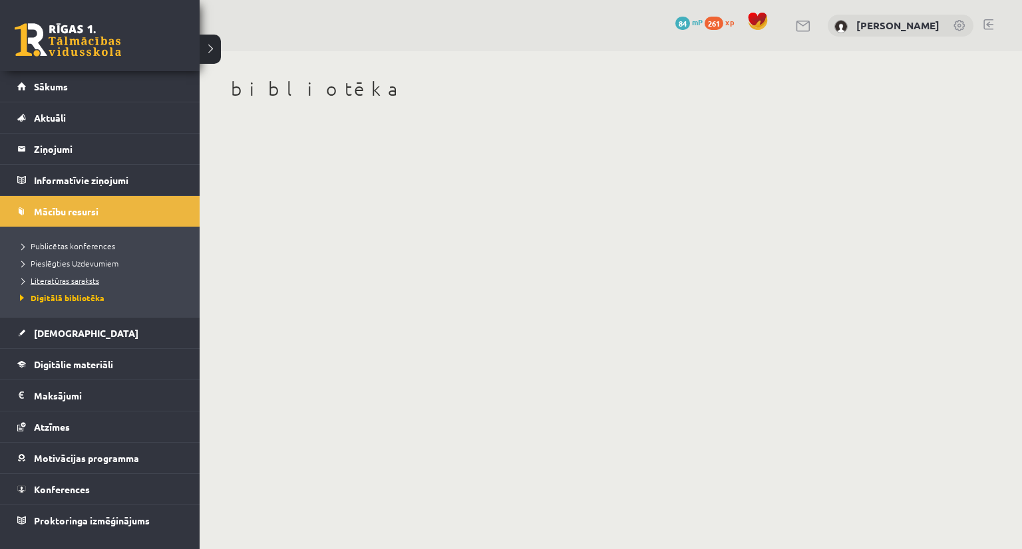
click at [57, 280] on span "Literatūras saraksts" at bounding box center [58, 280] width 82 height 11
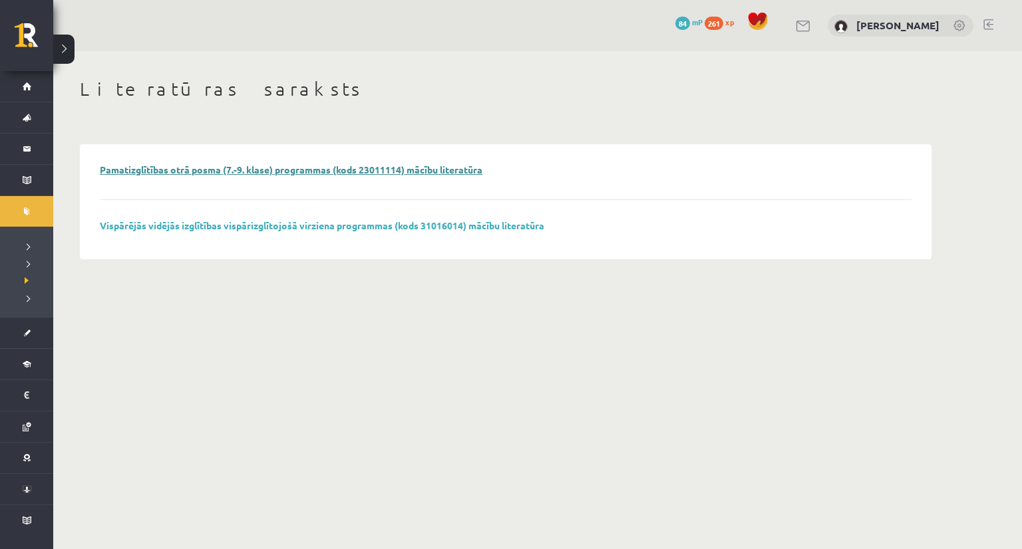
click at [210, 170] on link "Pamatizglītības otrā posma (7.-9. klase) programmas (kods 23011114) mācību lite…" at bounding box center [291, 170] width 382 height 12
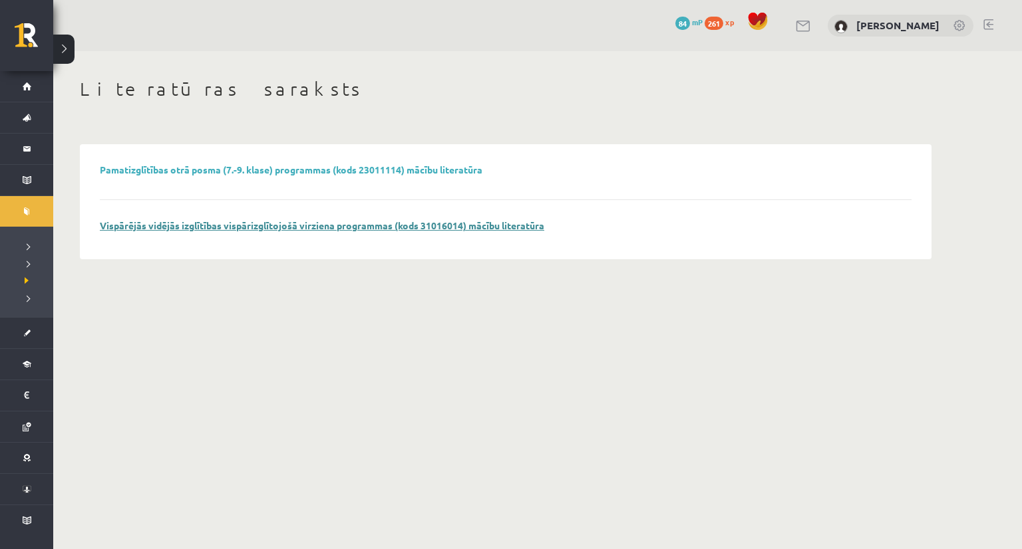
click at [329, 224] on link "Vispārējās vidējās izglītības vispārizglītojošā virziena programmas (kods 31016…" at bounding box center [322, 225] width 444 height 12
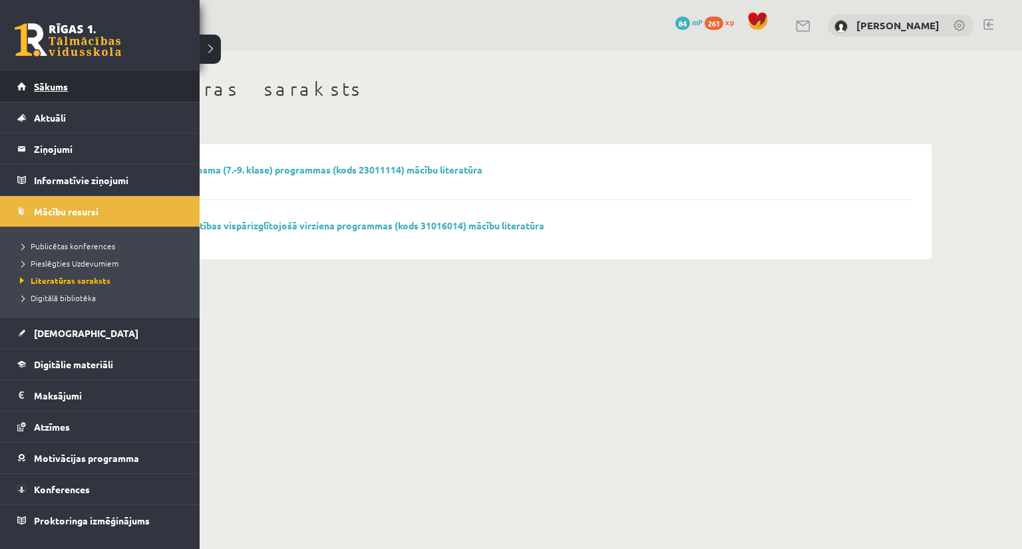
click at [48, 86] on span "Sākums" at bounding box center [51, 86] width 34 height 12
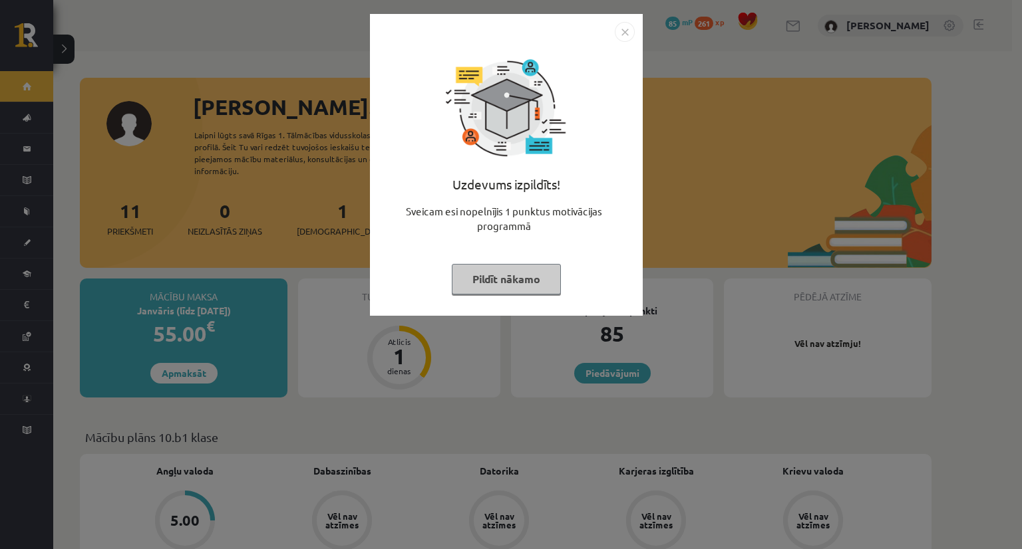
click at [523, 283] on button "Pildīt nākamo" at bounding box center [506, 279] width 109 height 31
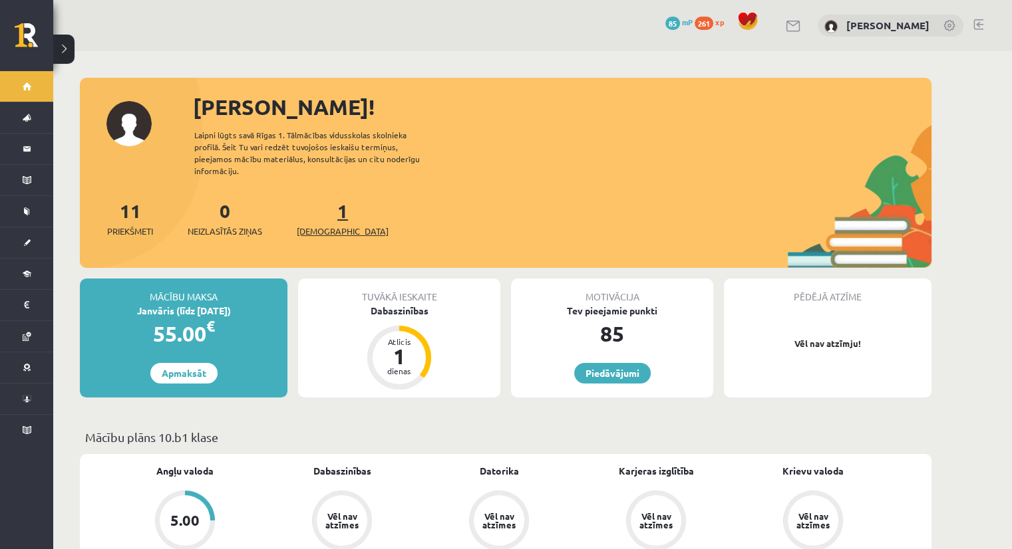
click at [321, 225] on span "[DEMOGRAPHIC_DATA]" at bounding box center [343, 231] width 92 height 13
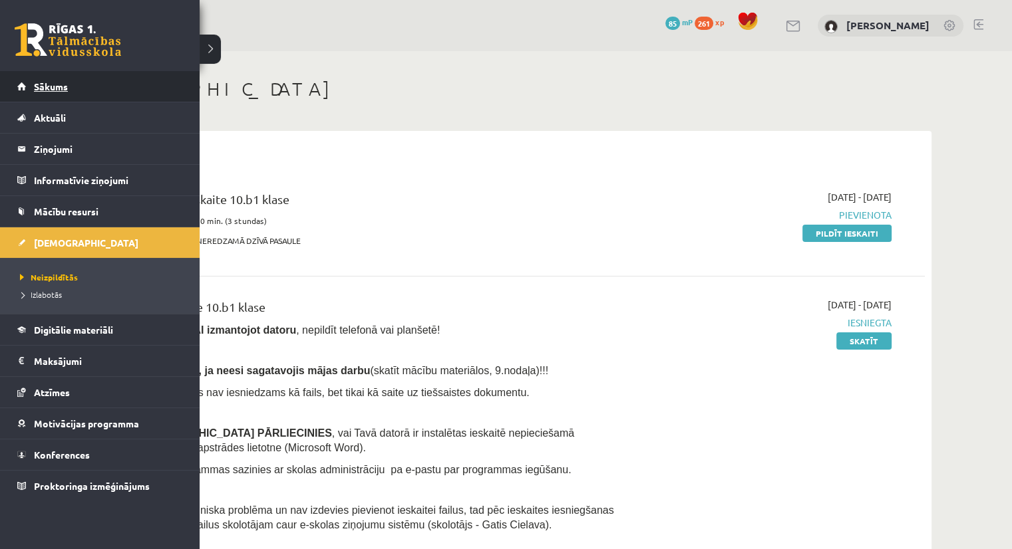
click at [53, 96] on link "Sākums" at bounding box center [100, 86] width 166 height 31
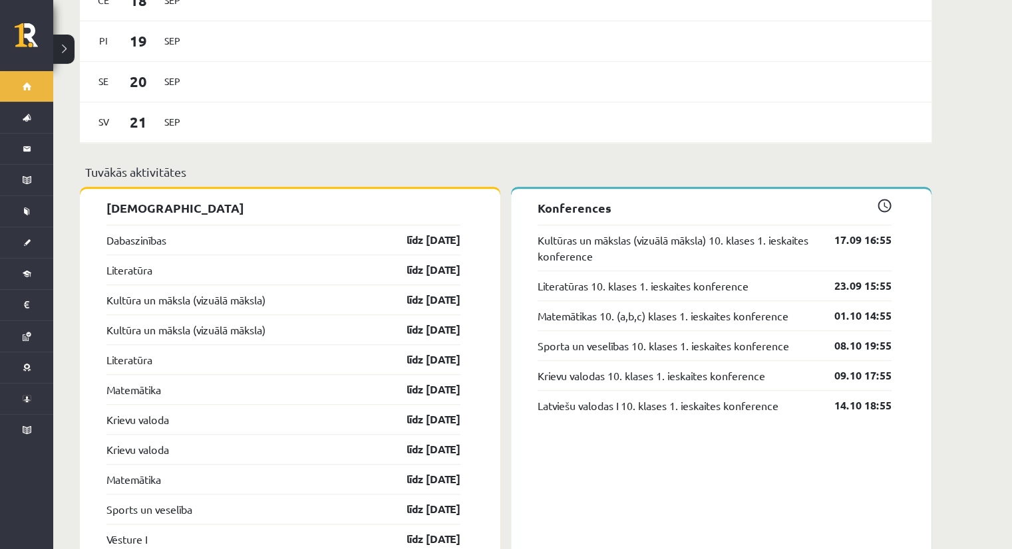
scroll to position [1064, 0]
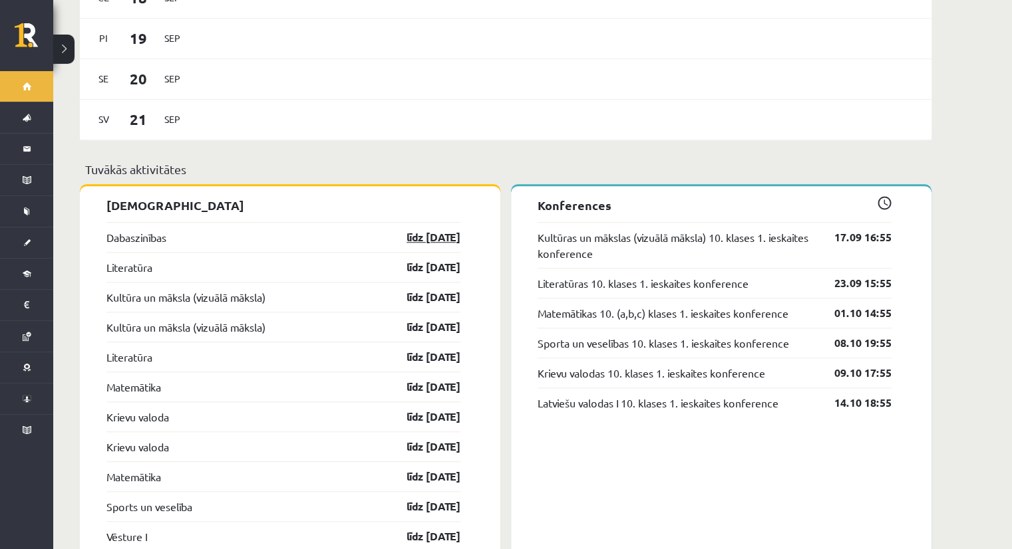
click at [413, 229] on link "līdz 15.09.25" at bounding box center [421, 237] width 77 height 16
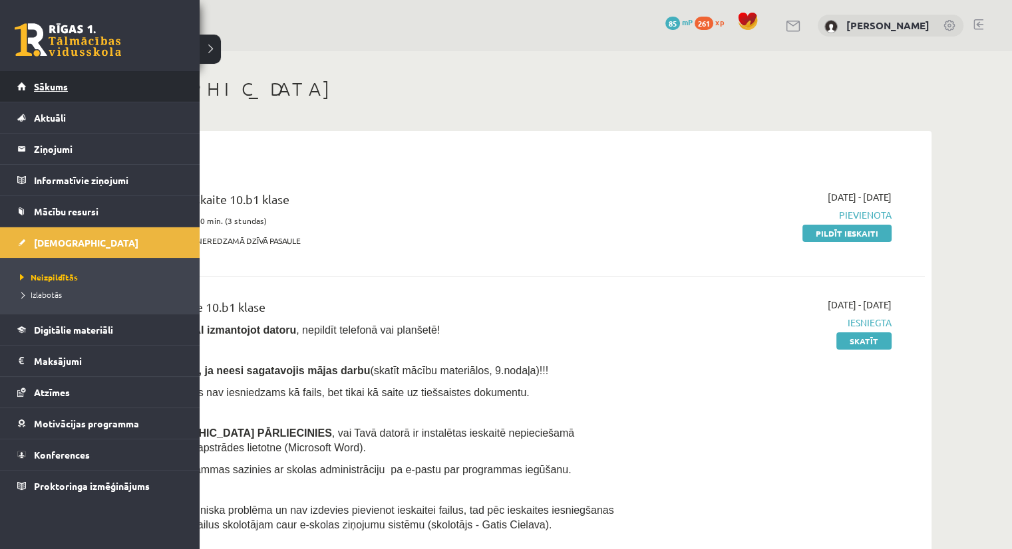
click at [41, 90] on span "Sākums" at bounding box center [51, 86] width 34 height 12
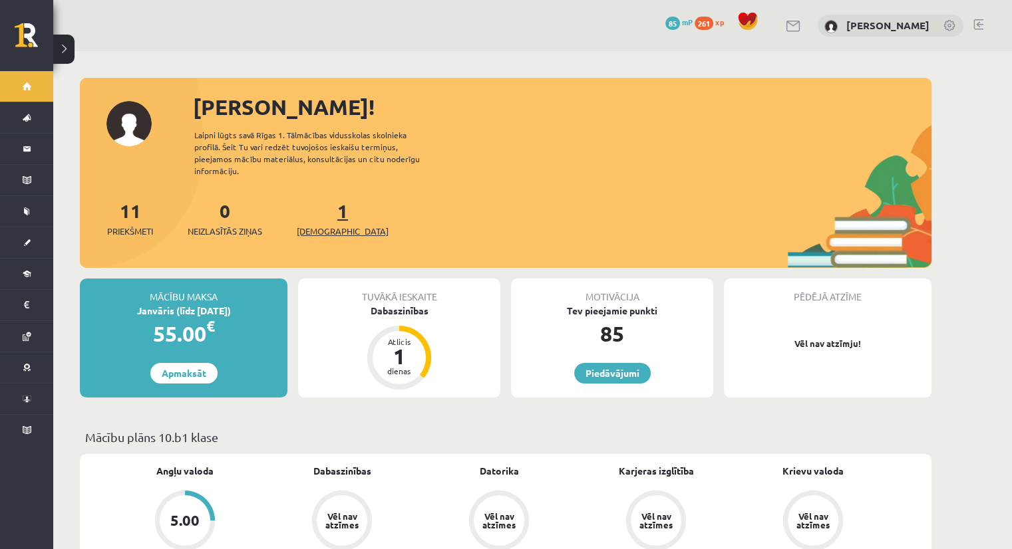
click at [323, 225] on span "[DEMOGRAPHIC_DATA]" at bounding box center [343, 231] width 92 height 13
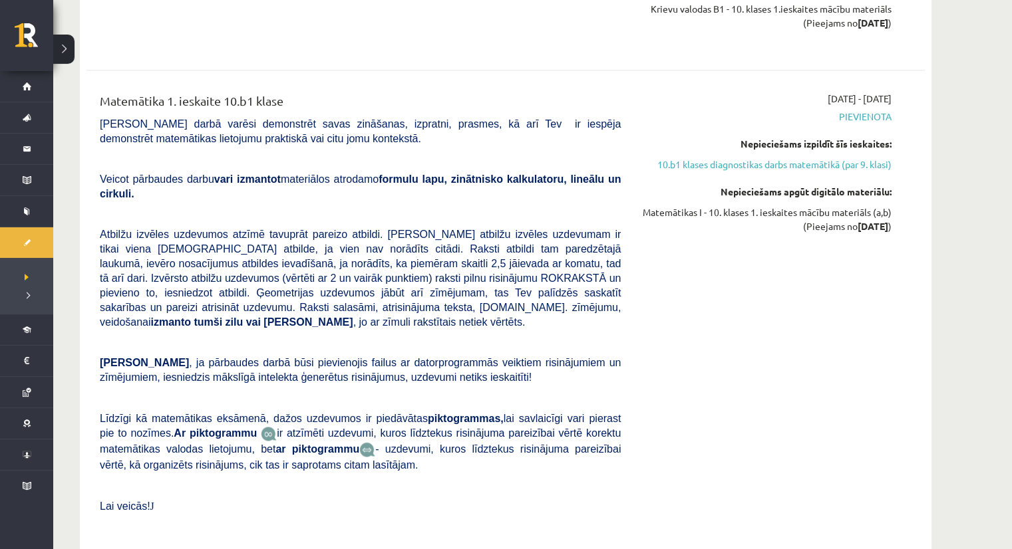
scroll to position [1663, 0]
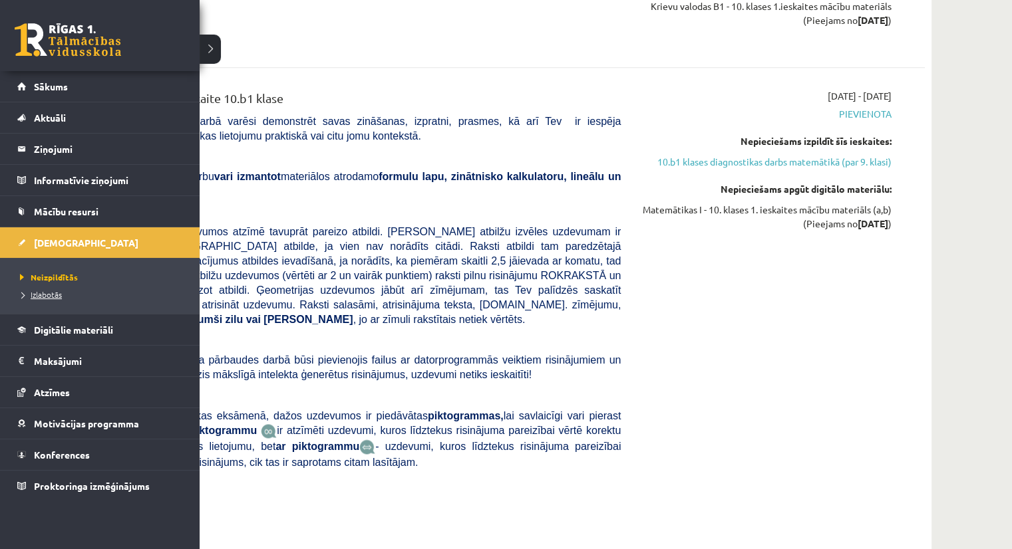
click at [41, 294] on span "Izlabotās" at bounding box center [39, 294] width 45 height 11
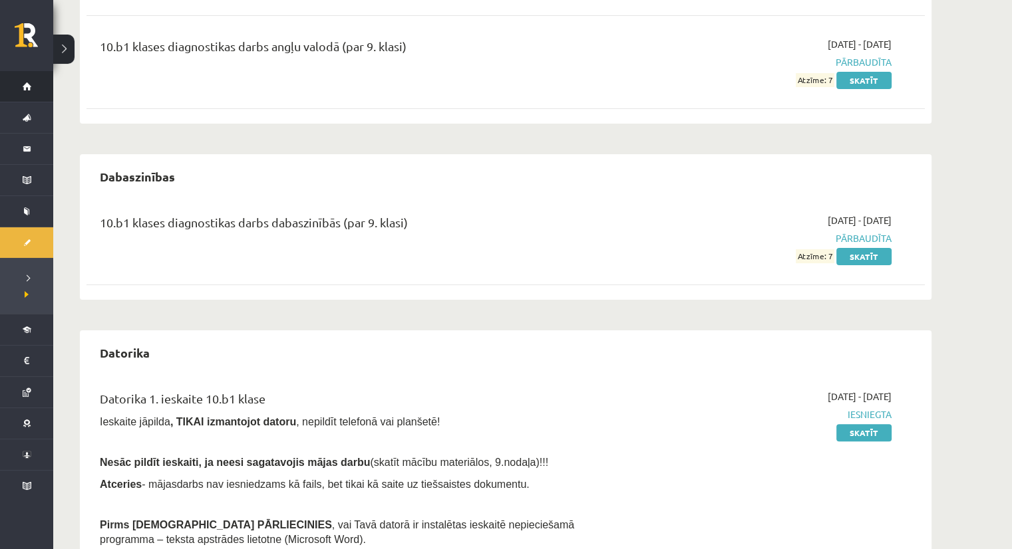
scroll to position [218, 0]
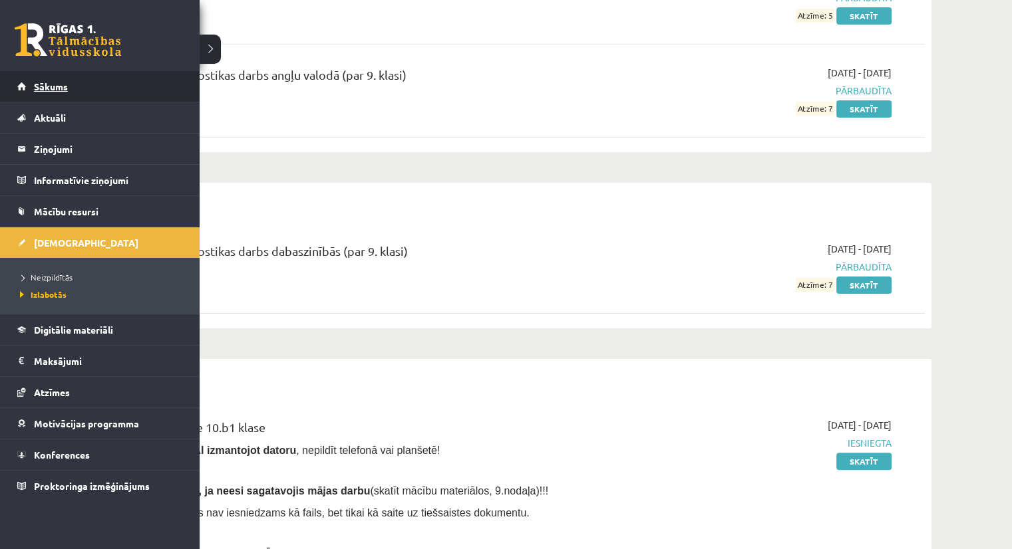
click at [35, 94] on link "Sākums" at bounding box center [100, 86] width 166 height 31
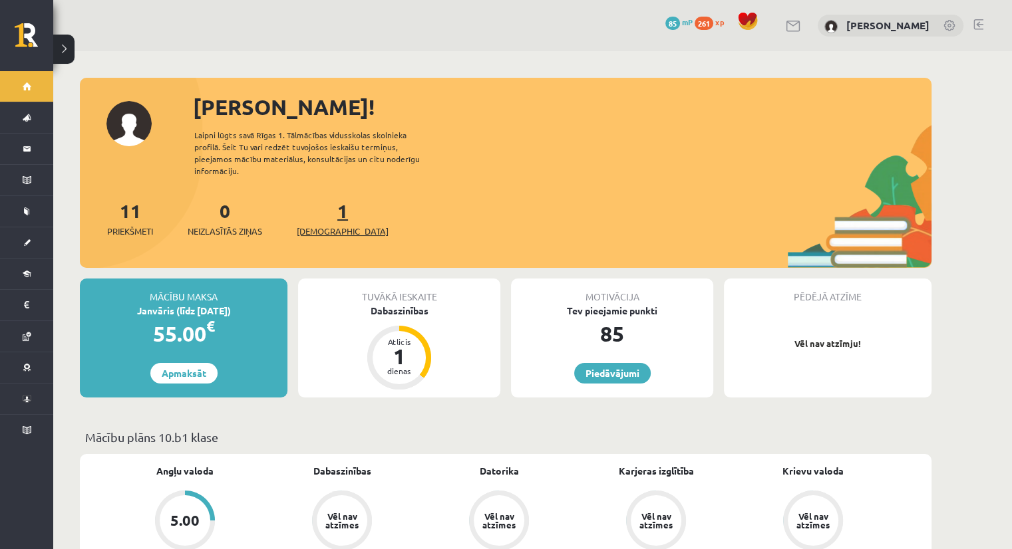
click at [317, 225] on span "[DEMOGRAPHIC_DATA]" at bounding box center [343, 231] width 92 height 13
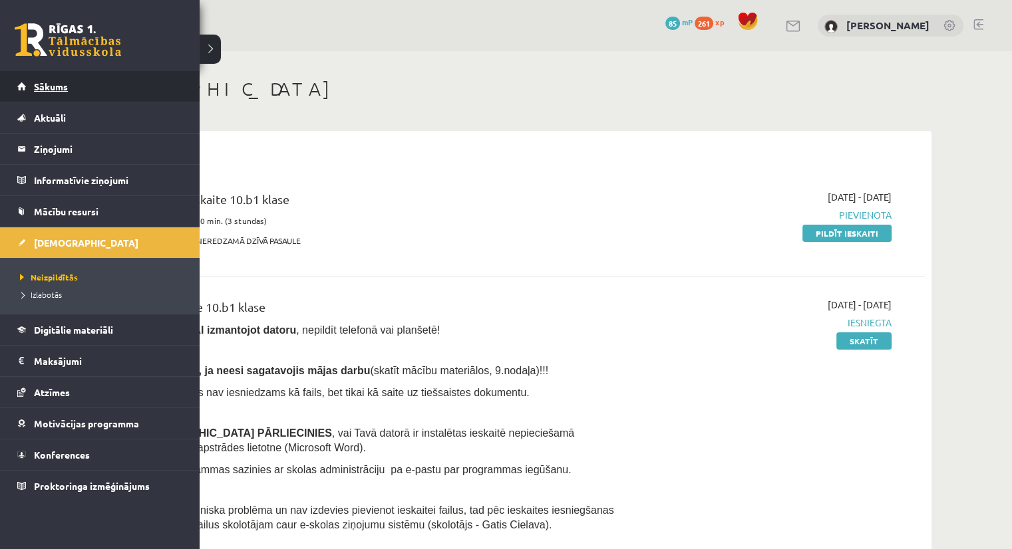
click at [39, 92] on link "Sākums" at bounding box center [100, 86] width 166 height 31
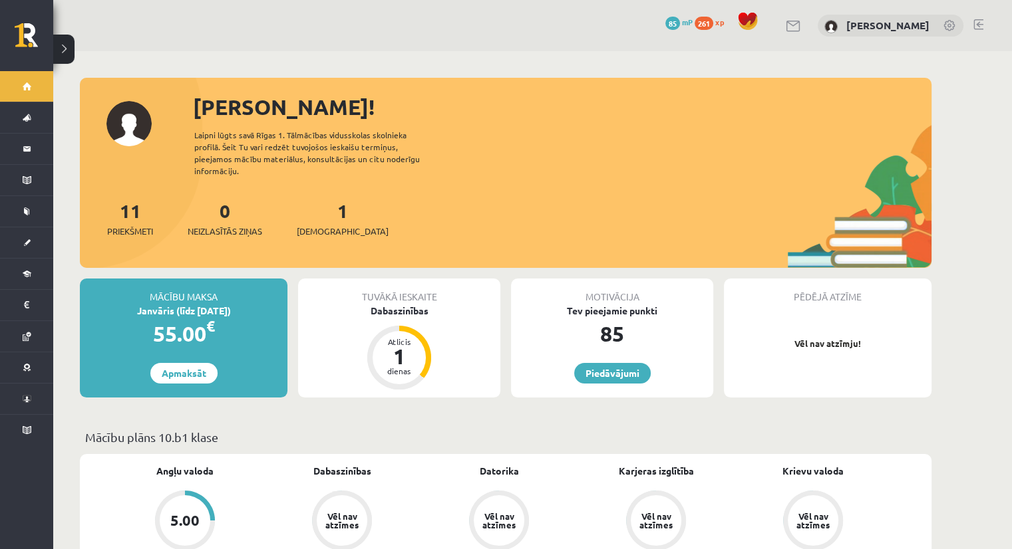
click at [713, 27] on span "261" at bounding box center [703, 23] width 19 height 13
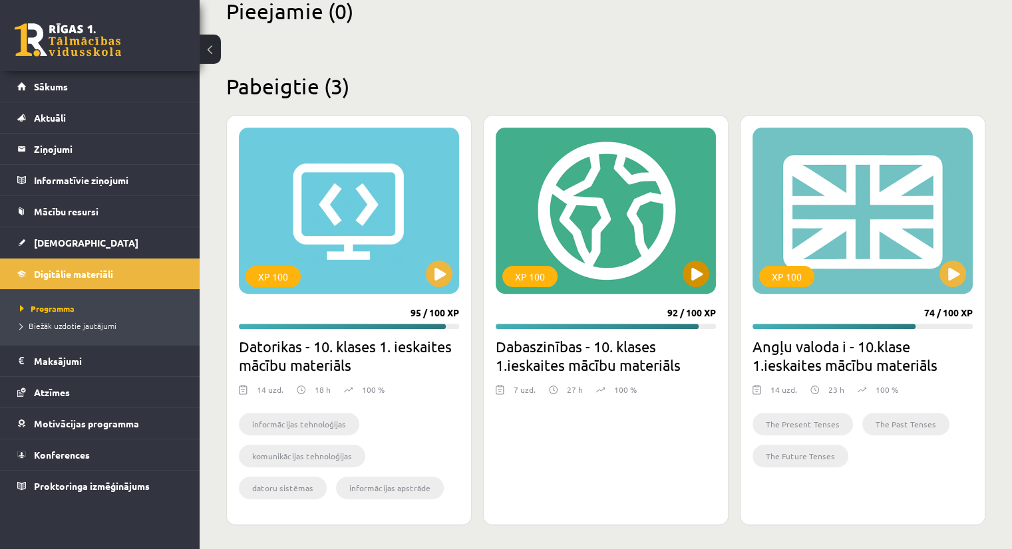
scroll to position [342, 0]
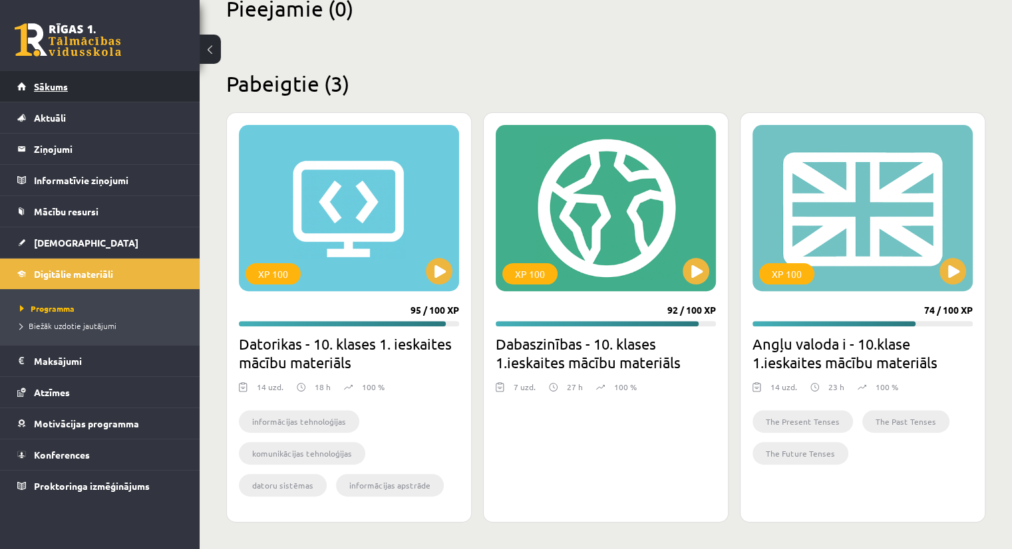
click at [39, 83] on span "Sākums" at bounding box center [51, 86] width 34 height 12
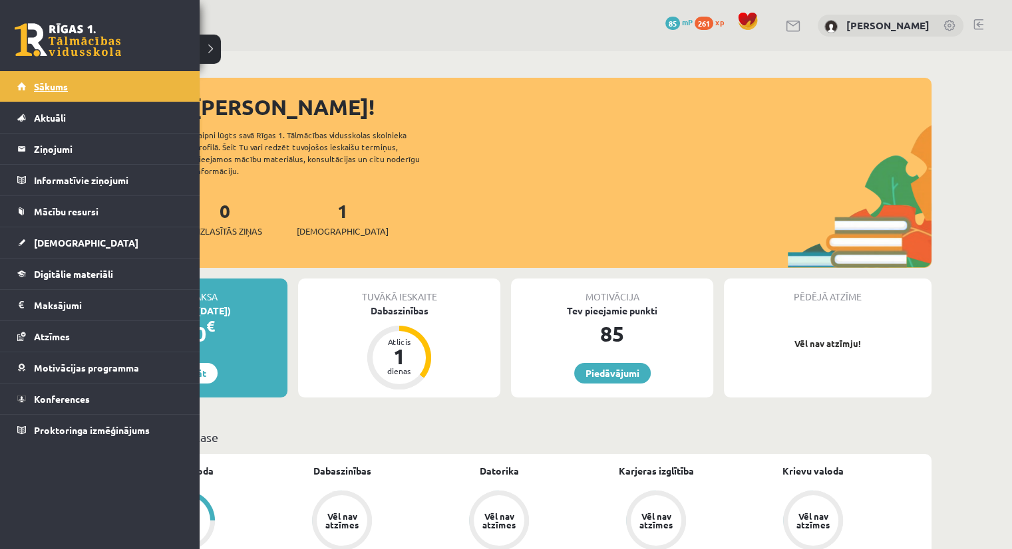
click at [45, 86] on span "Sākums" at bounding box center [51, 86] width 34 height 12
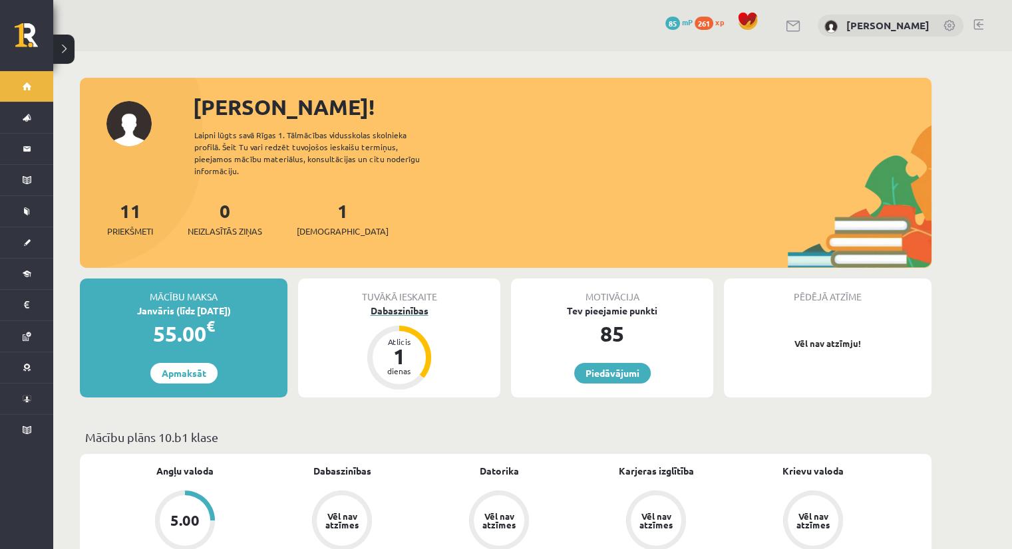
click at [396, 304] on div "Dabaszinības" at bounding box center [399, 311] width 202 height 14
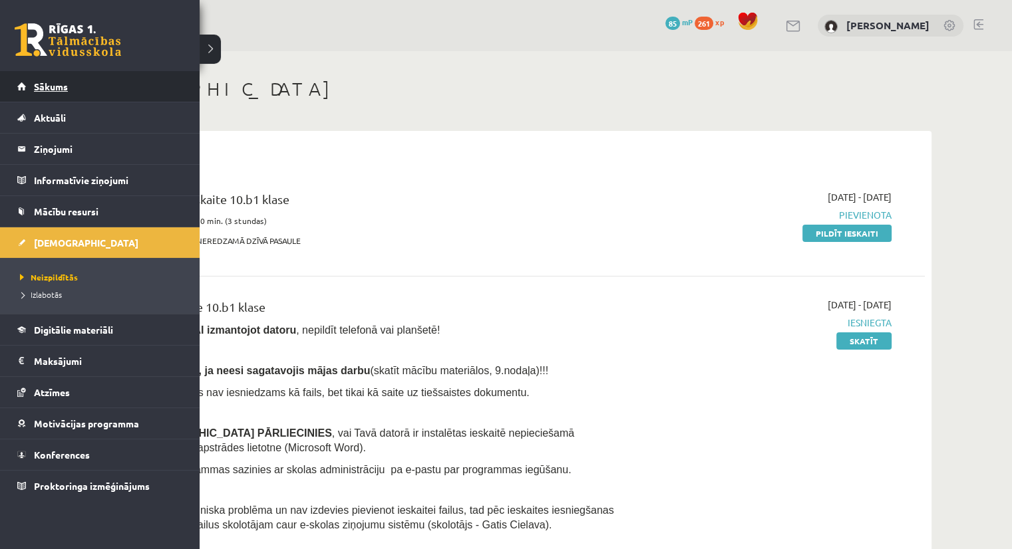
click at [33, 80] on link "Sākums" at bounding box center [100, 86] width 166 height 31
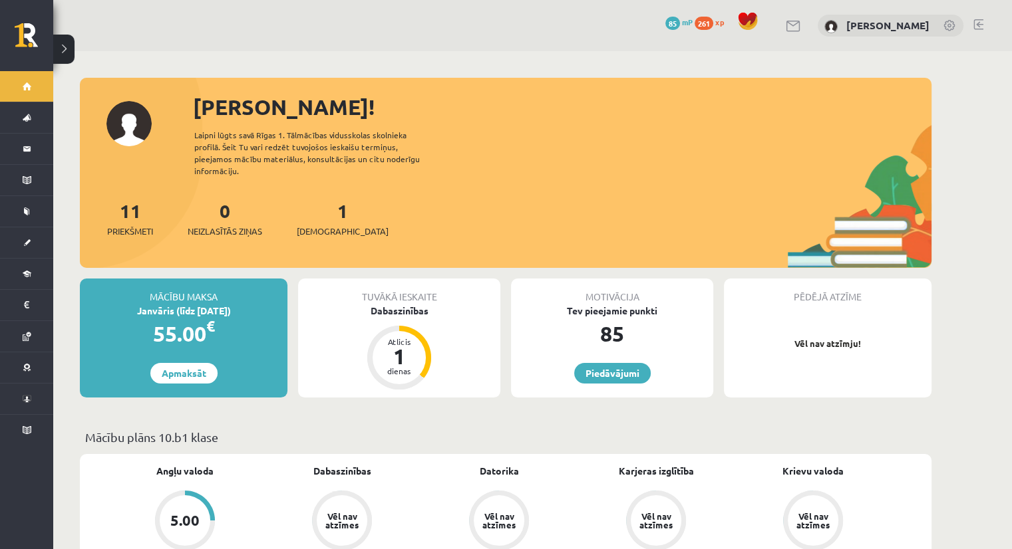
click at [301, 428] on p "Mācību plāns 10.b1 klase" at bounding box center [505, 437] width 841 height 18
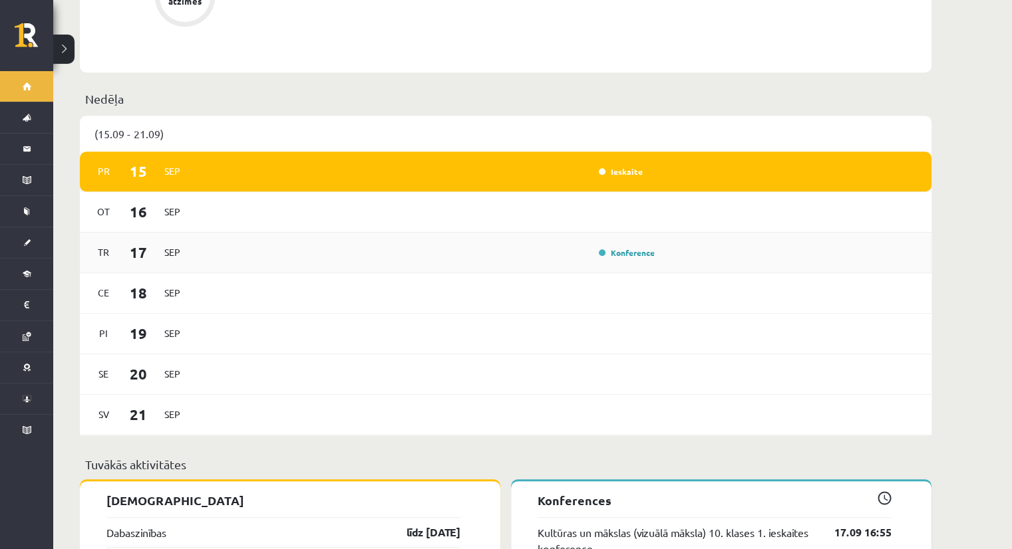
scroll to position [266, 0]
